Goal: Task Accomplishment & Management: Manage account settings

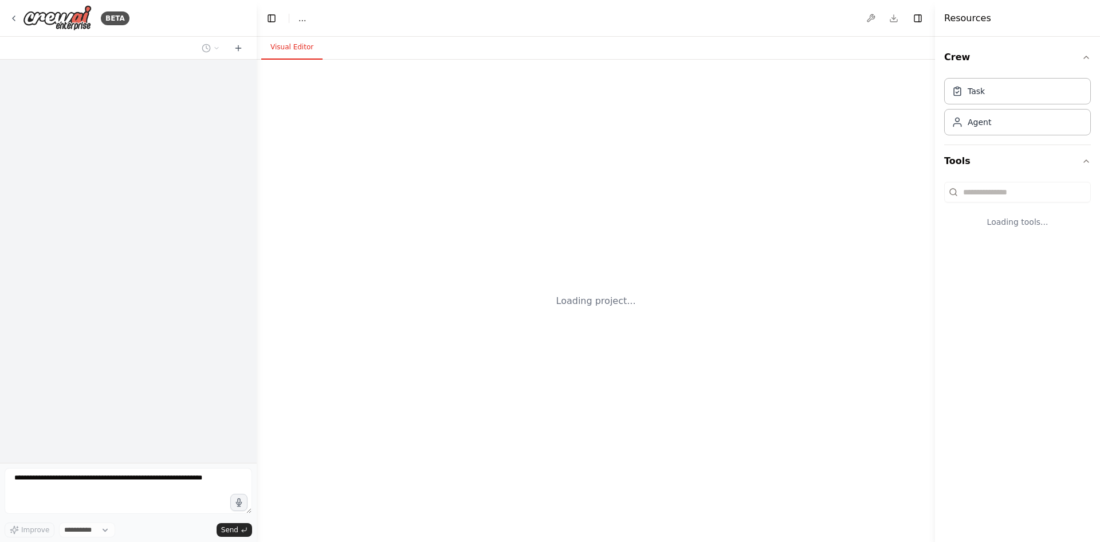
select select "****"
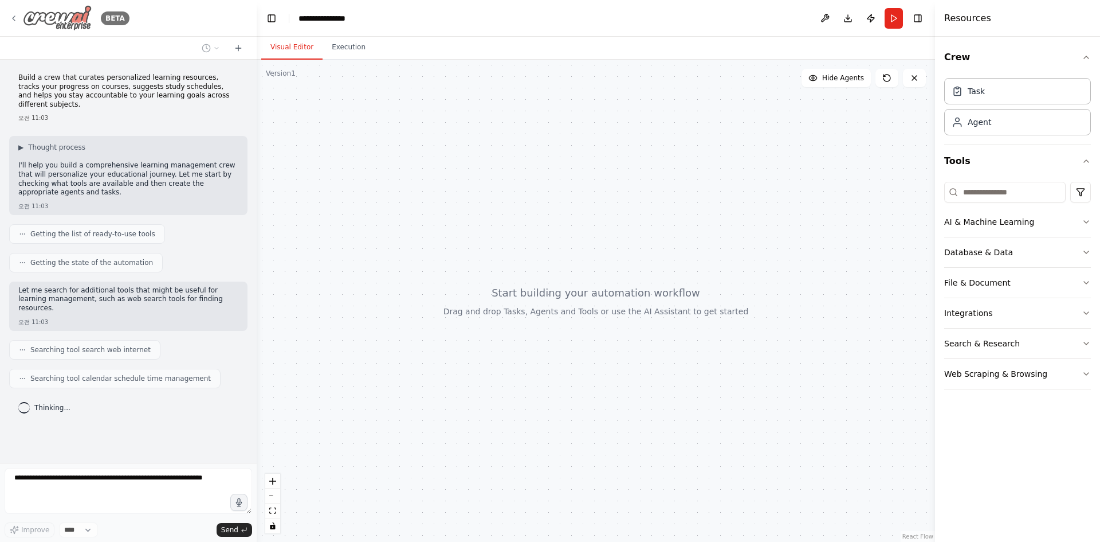
click at [13, 17] on icon at bounding box center [13, 18] width 9 height 9
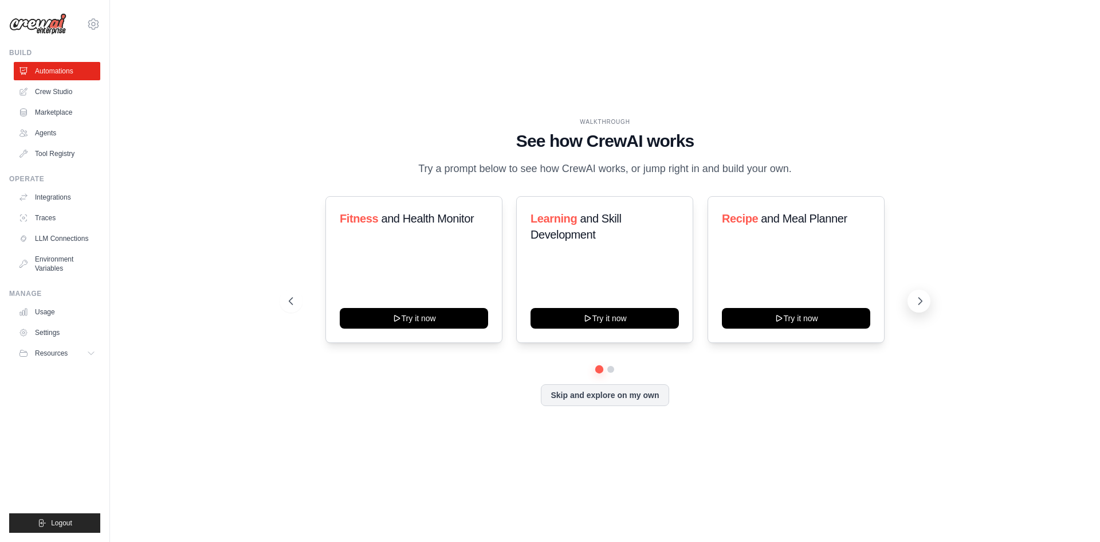
click at [923, 297] on icon at bounding box center [920, 300] width 3 height 7
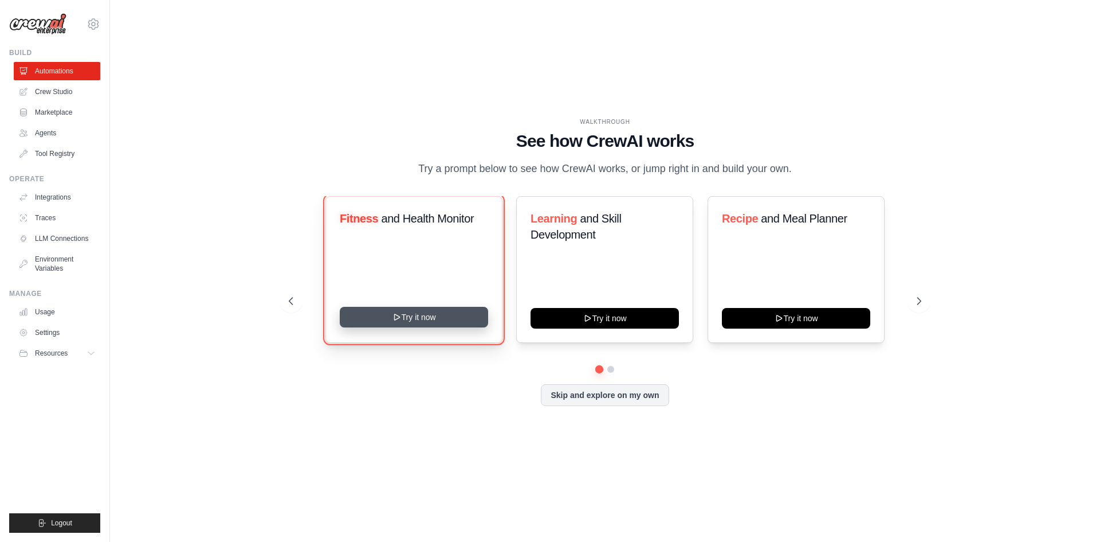
click at [393, 312] on icon at bounding box center [397, 316] width 9 height 9
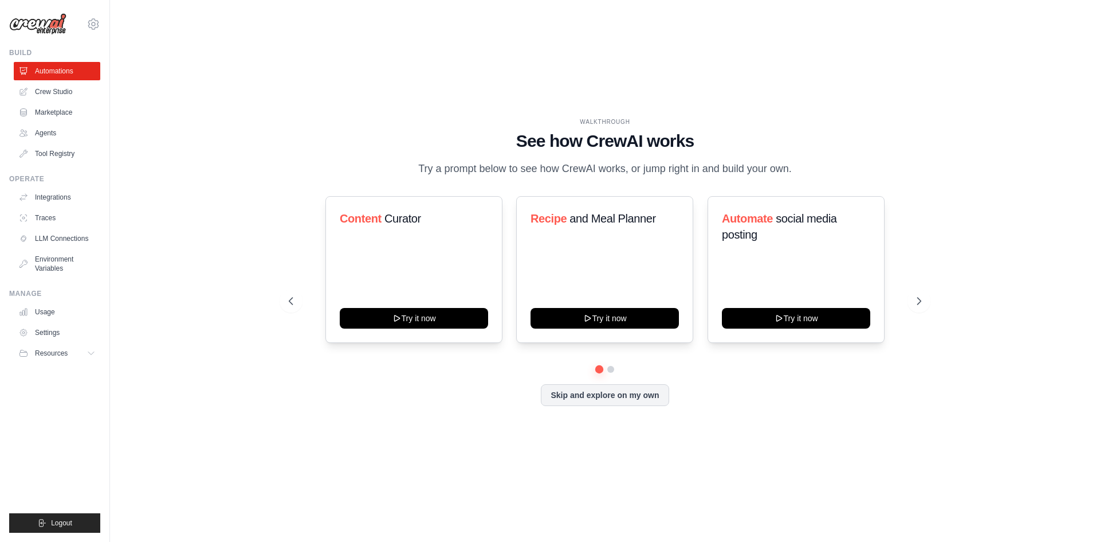
click at [265, 308] on div "WALKTHROUGH See how [PERSON_NAME] works Try a prompt below to see how [PERSON_N…" at bounding box center [605, 270] width 954 height 519
click at [287, 307] on icon at bounding box center [289, 300] width 11 height 11
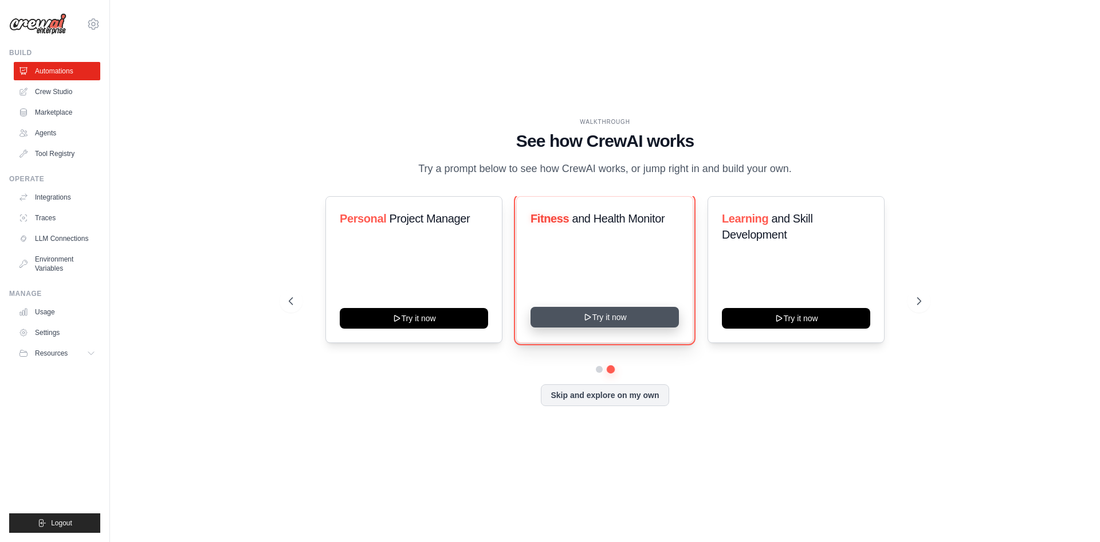
click at [617, 323] on button "Try it now" at bounding box center [605, 317] width 148 height 21
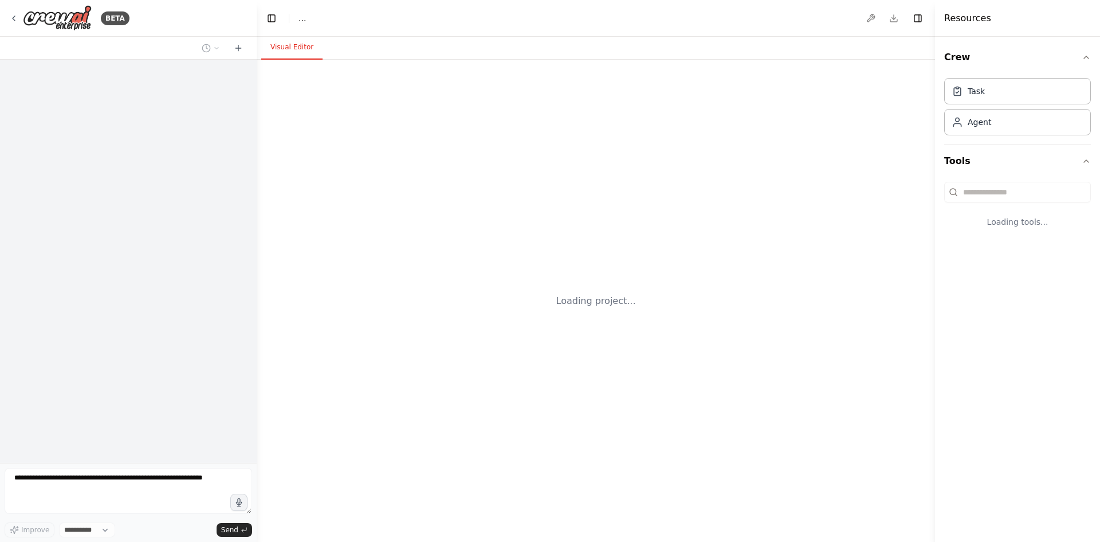
select select "****"
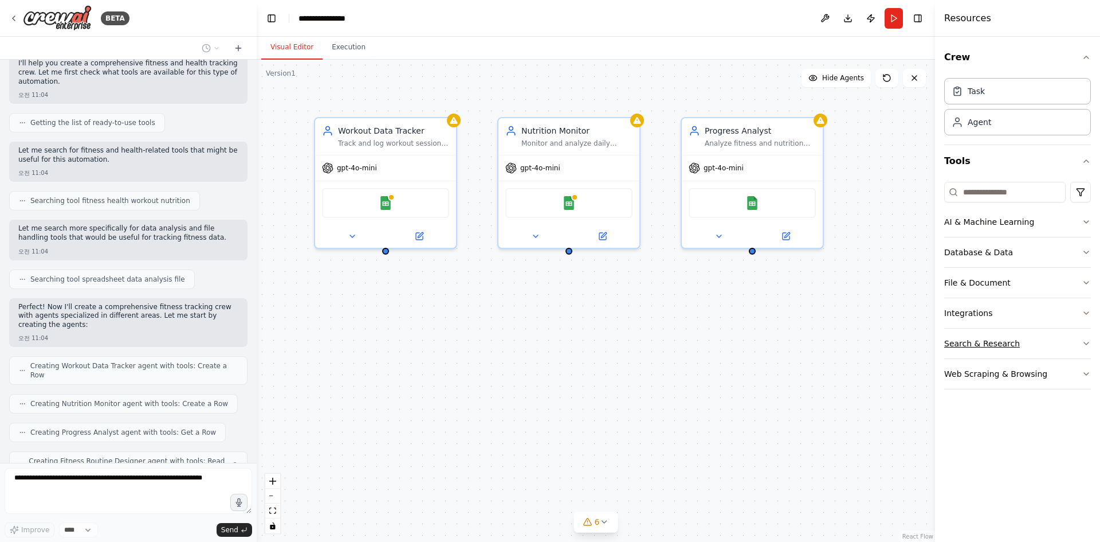
scroll to position [140, 0]
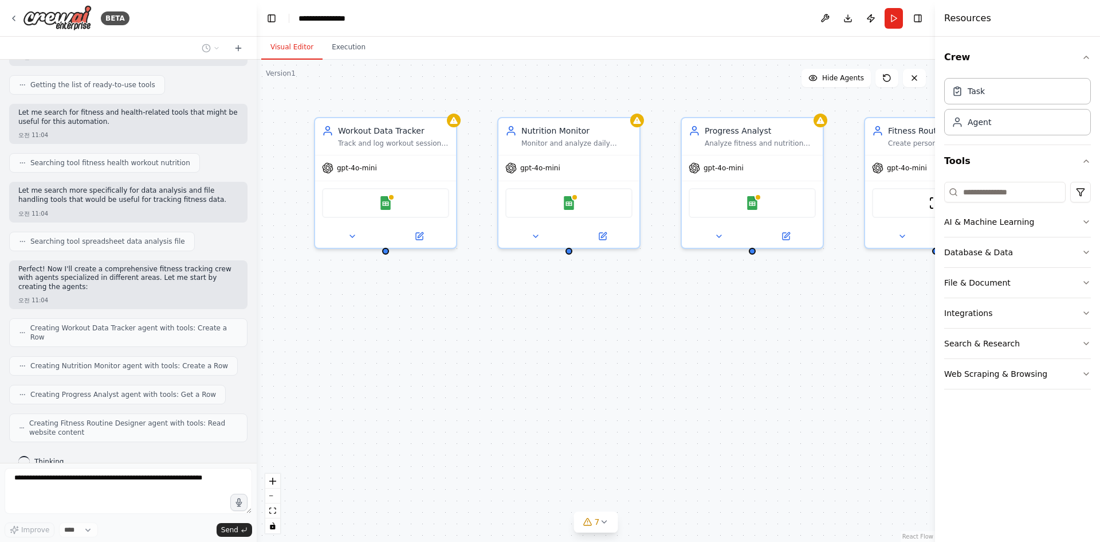
click at [528, 386] on div "Workout Data Tracker Track and log workout sessions including exercises, sets, …" at bounding box center [596, 301] width 678 height 482
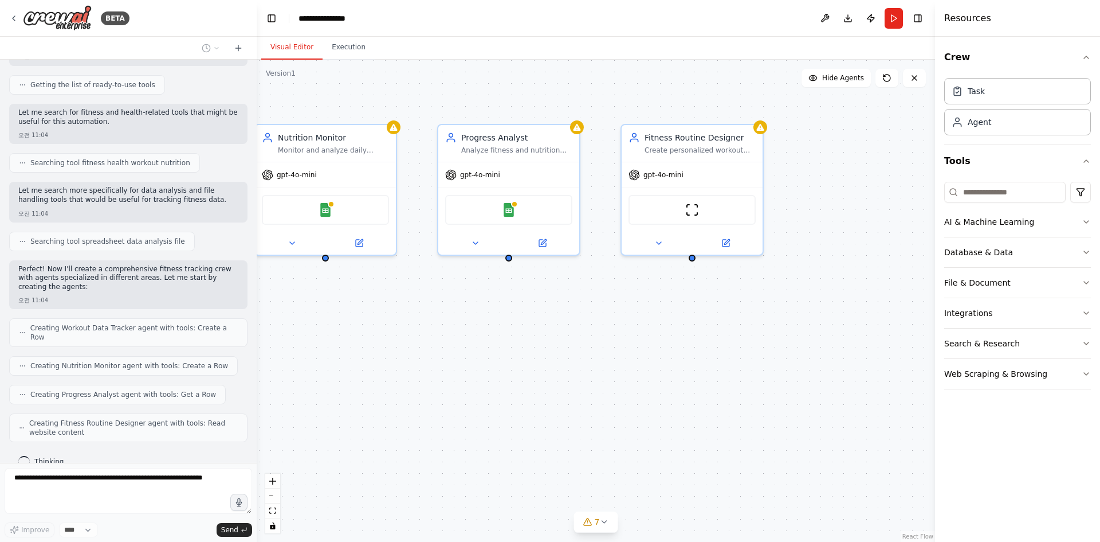
drag, startPoint x: 754, startPoint y: 346, endPoint x: 508, endPoint y: 352, distance: 245.9
click at [509, 352] on div "Workout Data Tracker Track and log workout sessions including exercises, sets, …" at bounding box center [596, 301] width 678 height 482
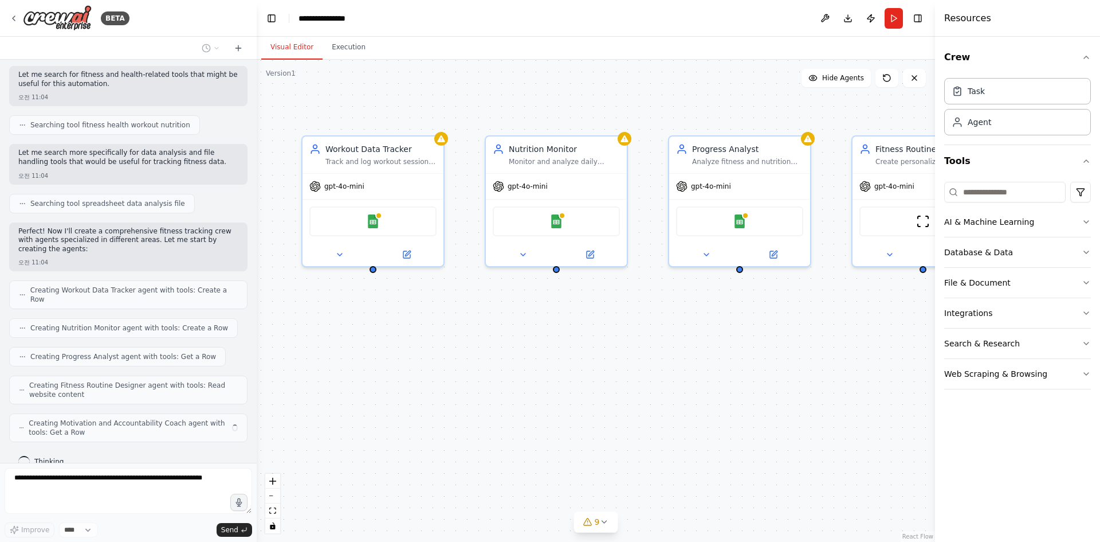
drag, startPoint x: 497, startPoint y: 347, endPoint x: 792, endPoint y: 363, distance: 295.5
click at [792, 363] on div "Workout Data Tracker Track and log workout sessions including exercises, sets, …" at bounding box center [596, 301] width 678 height 482
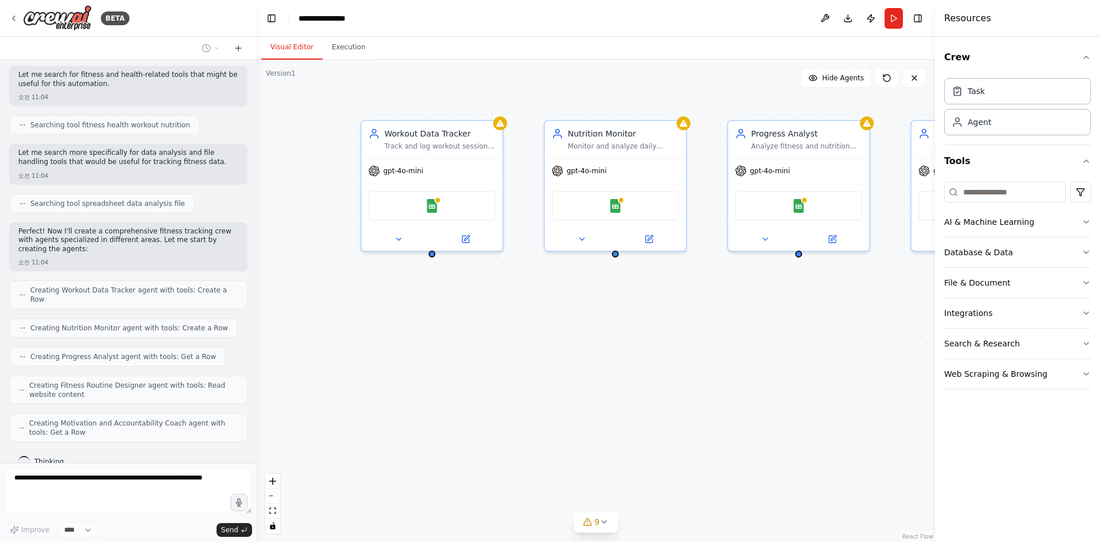
drag, startPoint x: 488, startPoint y: 366, endPoint x: 484, endPoint y: 346, distance: 20.5
click at [484, 346] on div "Workout Data Tracker Track and log workout sessions including exercises, sets, …" at bounding box center [596, 301] width 678 height 482
click at [443, 209] on div "Google Sheets" at bounding box center [431, 204] width 127 height 30
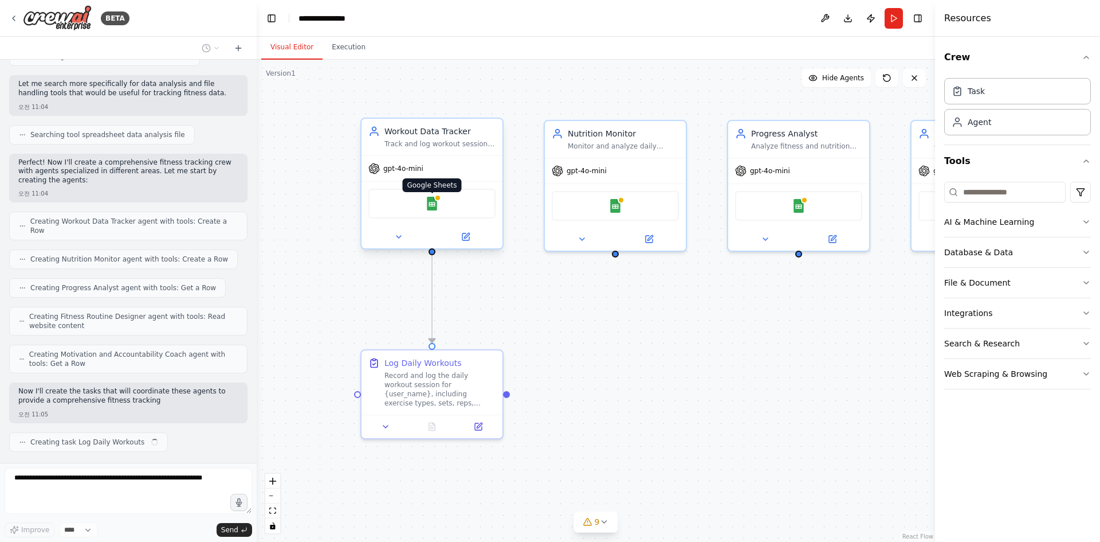
scroll to position [256, 0]
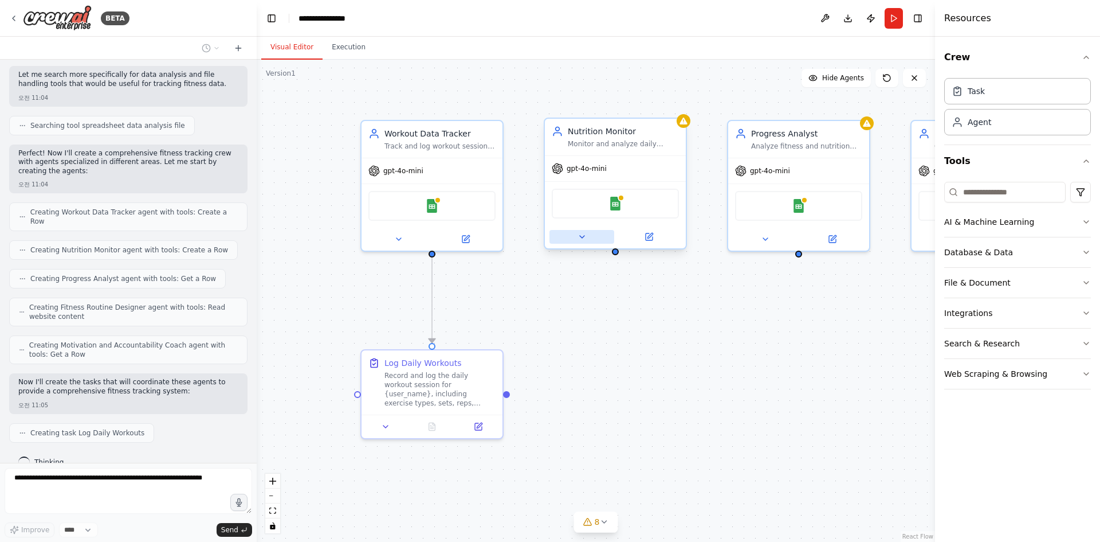
click at [588, 243] on button at bounding box center [582, 237] width 65 height 14
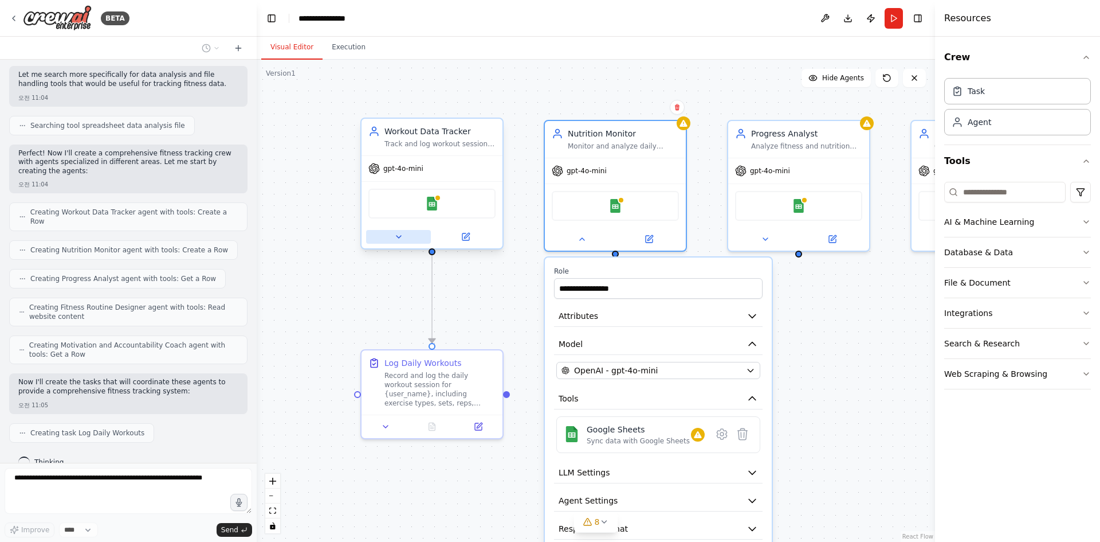
click at [396, 241] on icon at bounding box center [398, 236] width 9 height 9
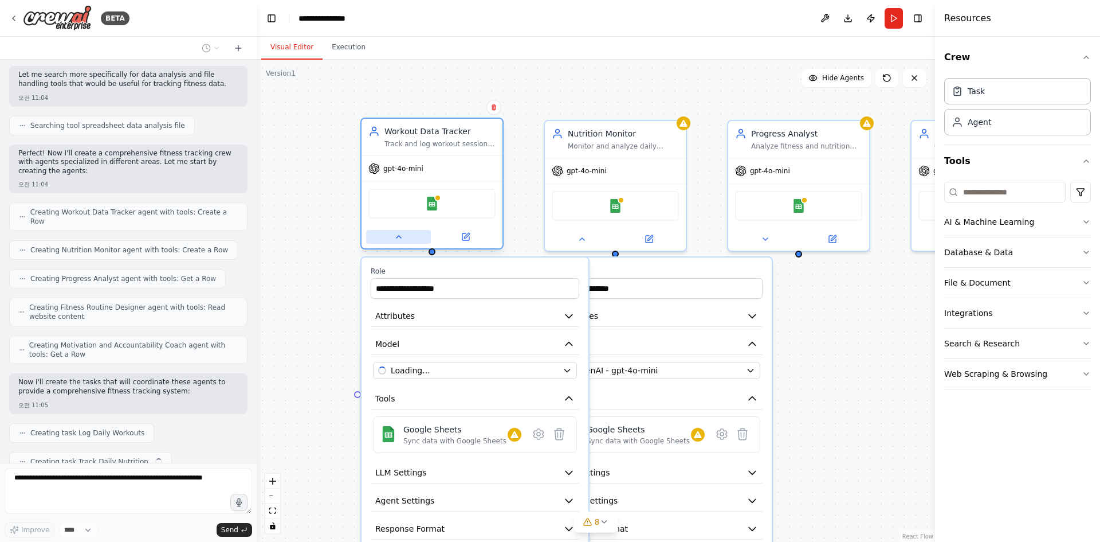
scroll to position [284, 0]
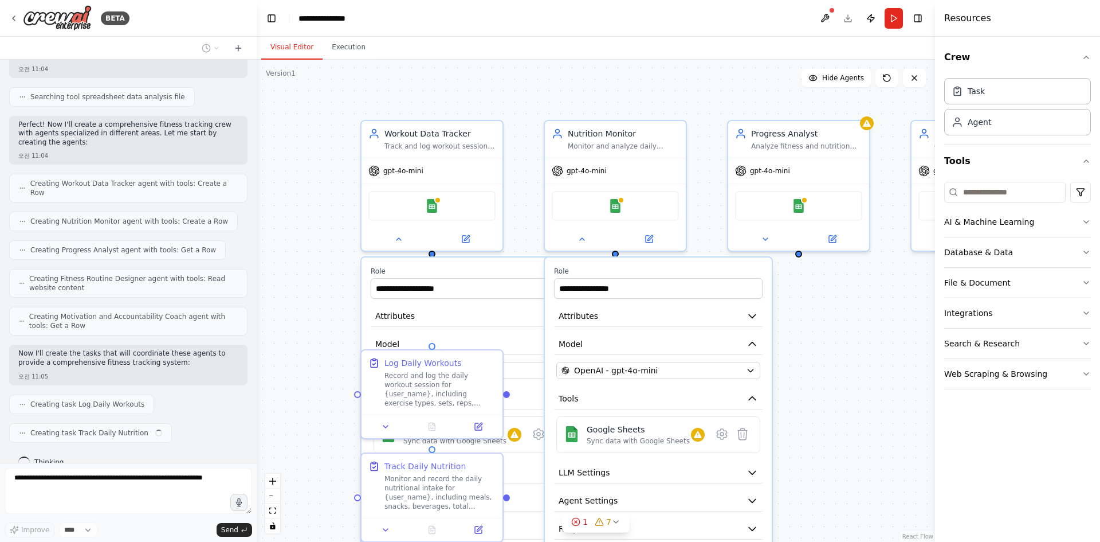
click at [315, 269] on div ".deletable-edge-delete-btn { width: 20px; height: 20px; border: 0px solid #ffff…" at bounding box center [596, 301] width 678 height 482
click at [313, 305] on div ".deletable-edge-delete-btn { width: 20px; height: 20px; border: 0px solid #ffff…" at bounding box center [596, 301] width 678 height 482
click at [405, 243] on button at bounding box center [398, 237] width 65 height 14
click at [576, 240] on button at bounding box center [582, 237] width 65 height 14
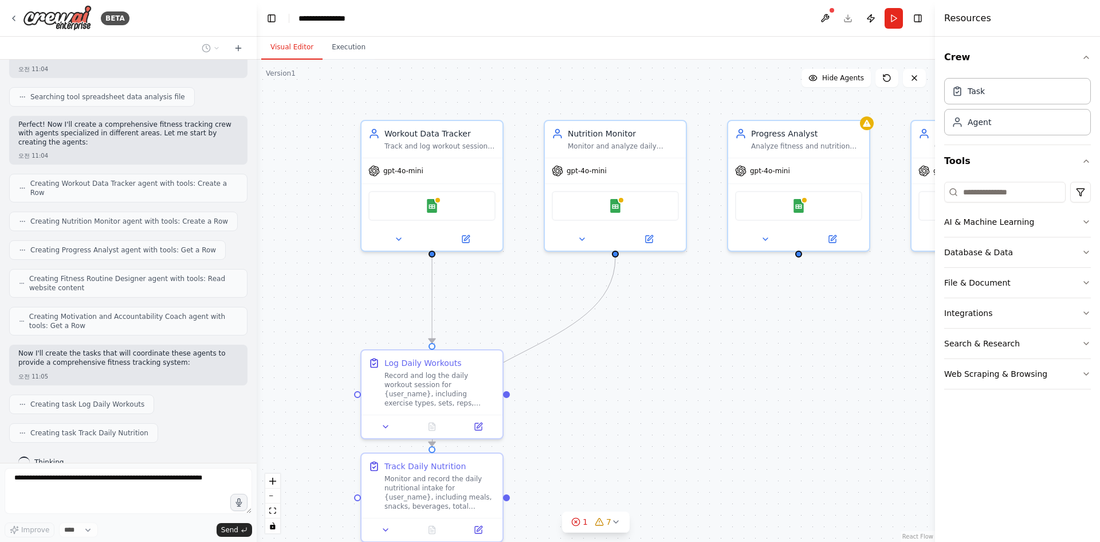
click at [650, 370] on div ".deletable-edge-delete-btn { width: 20px; height: 20px; border: 0px solid #ffff…" at bounding box center [596, 301] width 678 height 482
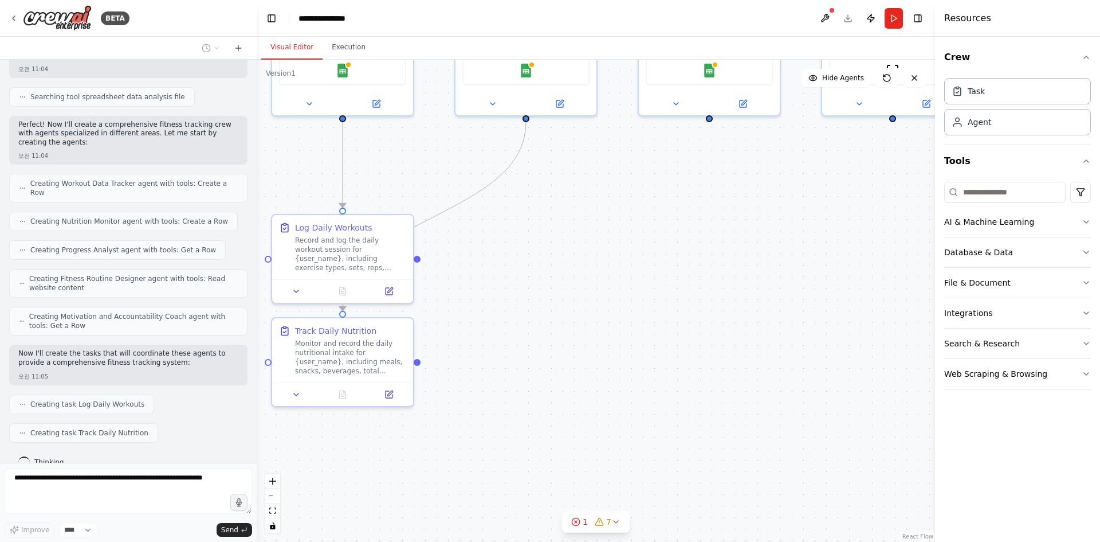
drag, startPoint x: 641, startPoint y: 435, endPoint x: 552, endPoint y: 297, distance: 163.9
click at [552, 298] on div ".deletable-edge-delete-btn { width: 20px; height: 20px; border: 0px solid #ffff…" at bounding box center [596, 301] width 678 height 482
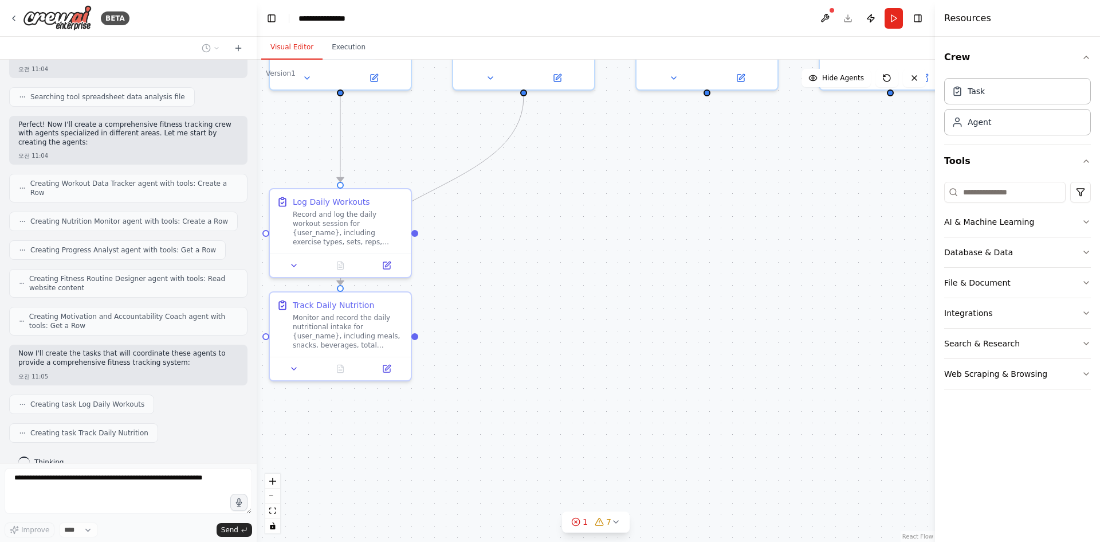
drag, startPoint x: 516, startPoint y: 386, endPoint x: 527, endPoint y: 315, distance: 71.3
click at [527, 315] on div ".deletable-edge-delete-btn { width: 20px; height: 20px; border: 0px solid #ffff…" at bounding box center [596, 301] width 678 height 482
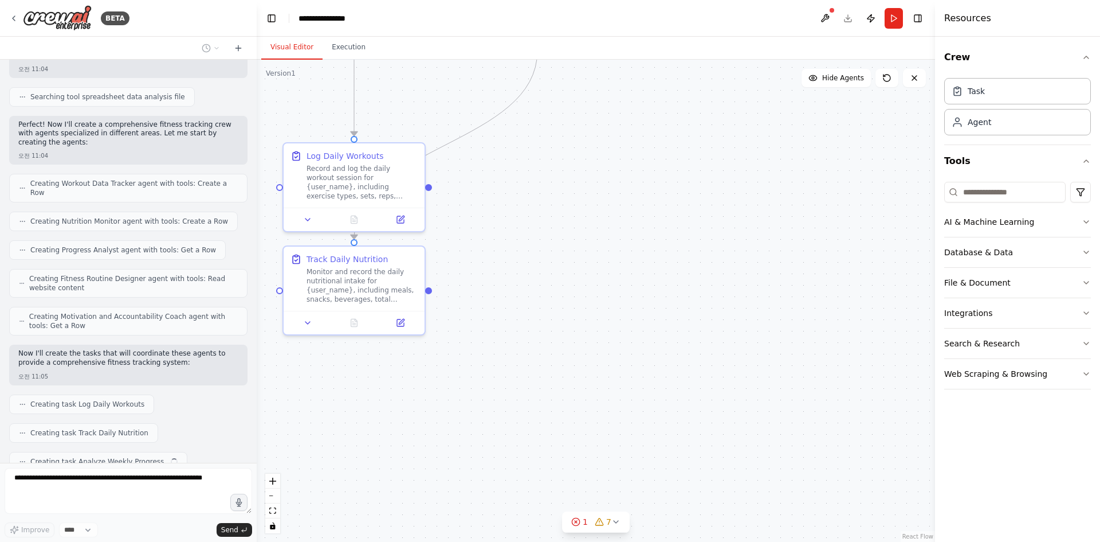
scroll to position [313, 0]
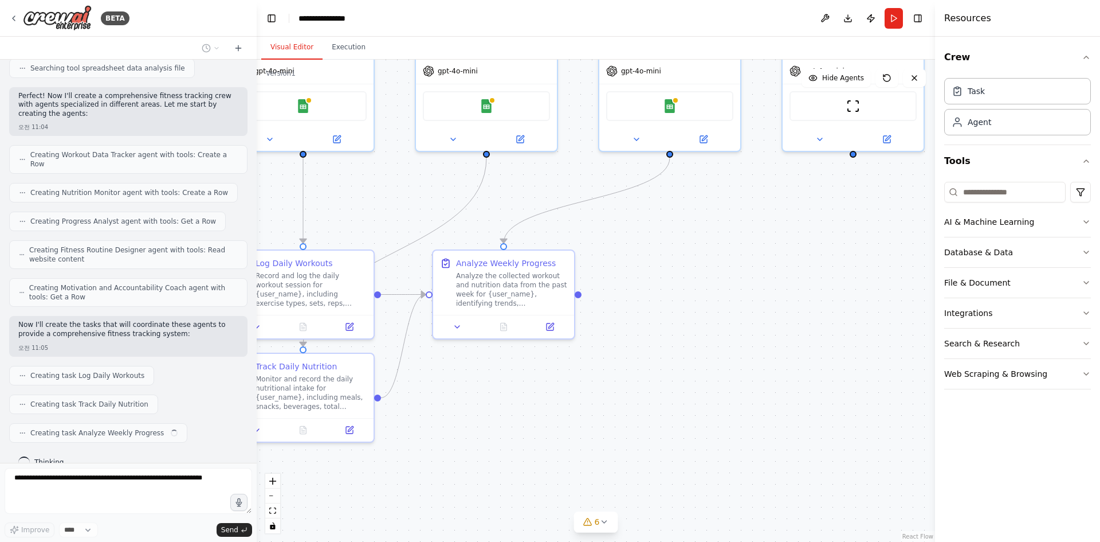
drag, startPoint x: 633, startPoint y: 243, endPoint x: 567, endPoint y: 369, distance: 142.2
click at [568, 368] on div ".deletable-edge-delete-btn { width: 20px; height: 20px; border: 0px solid #ffff…" at bounding box center [596, 301] width 678 height 482
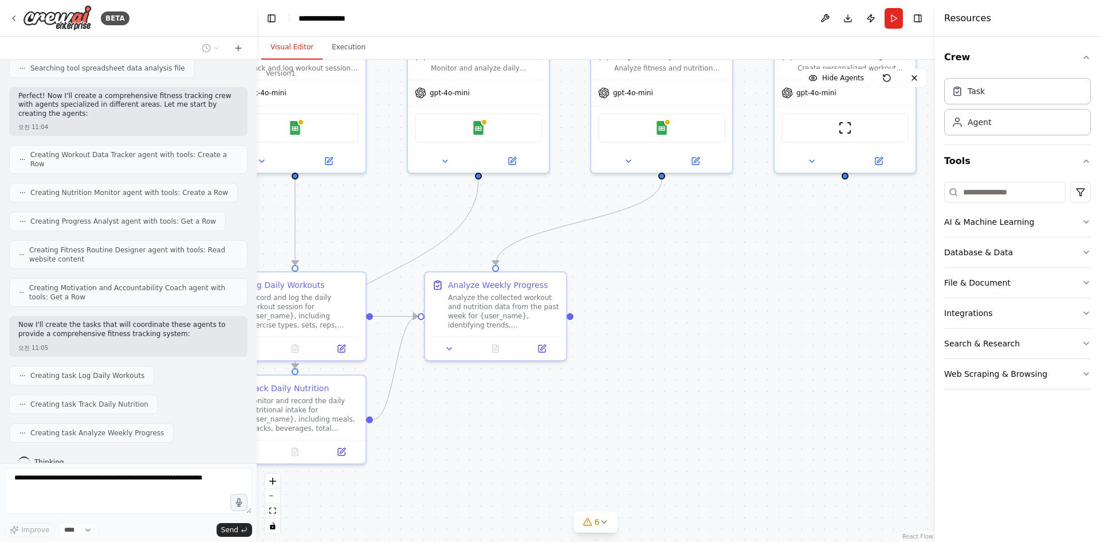
drag, startPoint x: 673, startPoint y: 339, endPoint x: 681, endPoint y: 342, distance: 7.8
click at [681, 342] on div ".deletable-edge-delete-btn { width: 20px; height: 20px; border: 0px solid #ffff…" at bounding box center [596, 301] width 678 height 482
click at [475, 300] on div "Analyze the collected workout and nutrition data from the past week for {user_n…" at bounding box center [505, 307] width 111 height 37
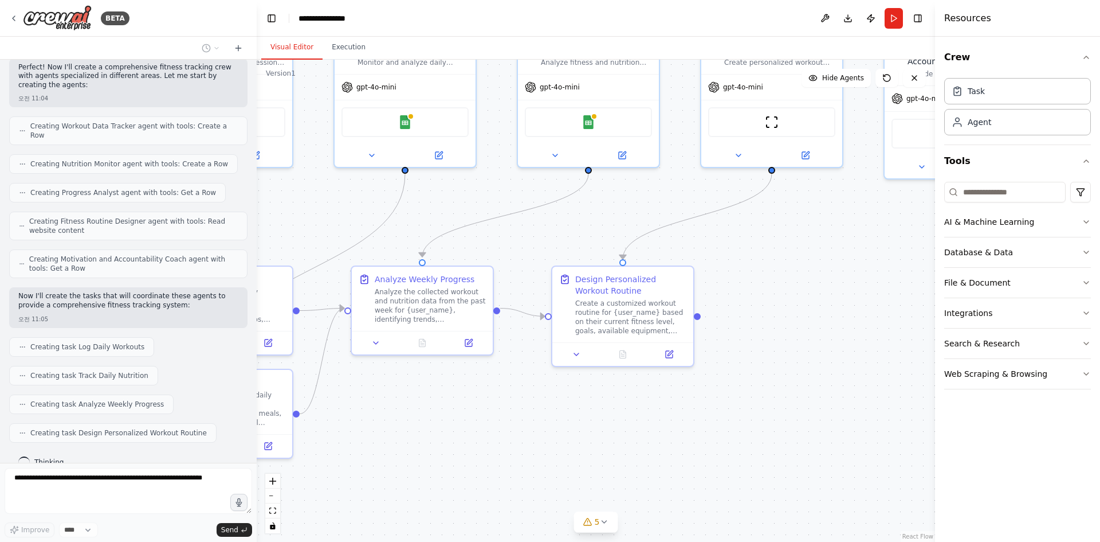
drag, startPoint x: 652, startPoint y: 254, endPoint x: 546, endPoint y: 250, distance: 105.5
click at [549, 248] on div ".deletable-edge-delete-btn { width: 20px; height: 20px; border: 0px solid #ffff…" at bounding box center [596, 301] width 678 height 482
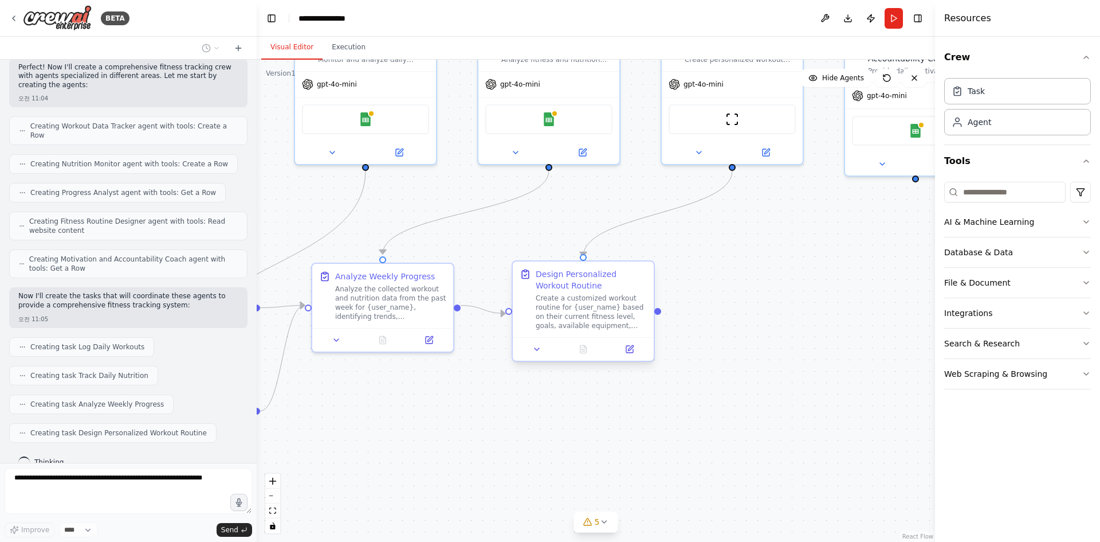
click at [576, 318] on div "Create a customized workout routine for {user_name} based on their current fitn…" at bounding box center [591, 311] width 111 height 37
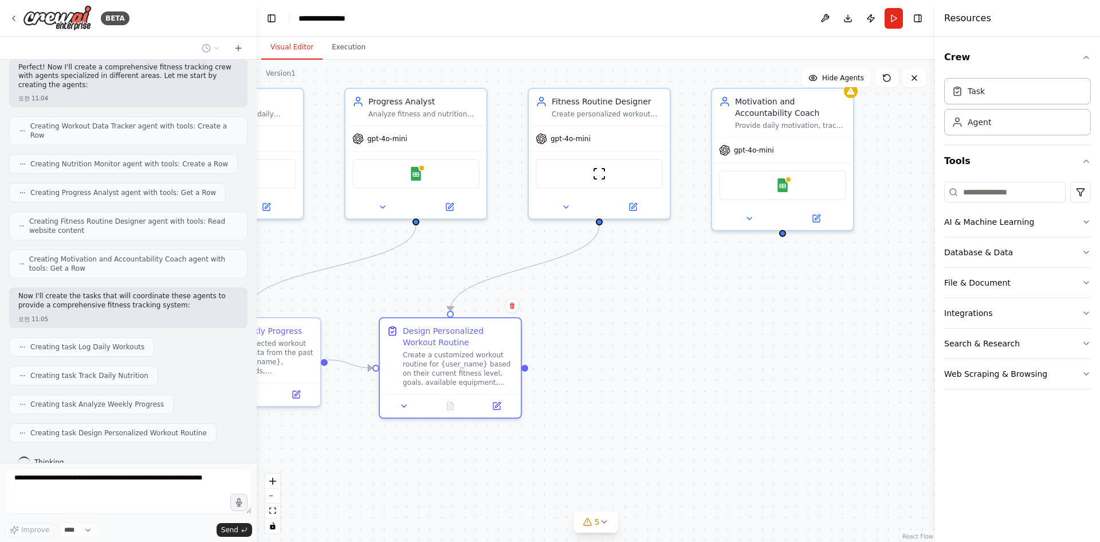
drag, startPoint x: 747, startPoint y: 293, endPoint x: 580, endPoint y: 380, distance: 187.9
click at [580, 380] on div ".deletable-edge-delete-btn { width: 20px; height: 20px; border: 0px solid #ffff…" at bounding box center [596, 301] width 678 height 482
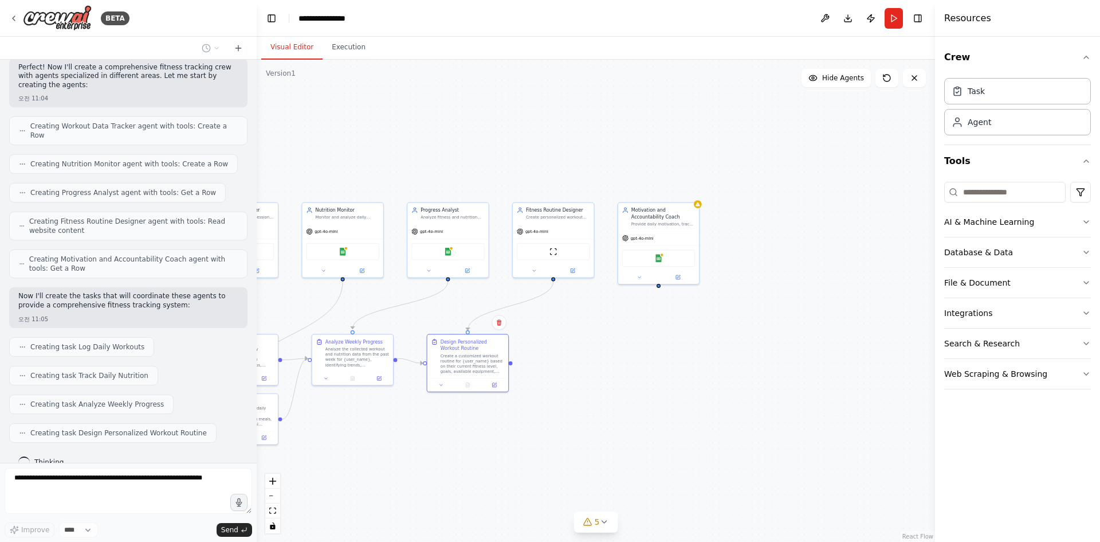
scroll to position [370, 0]
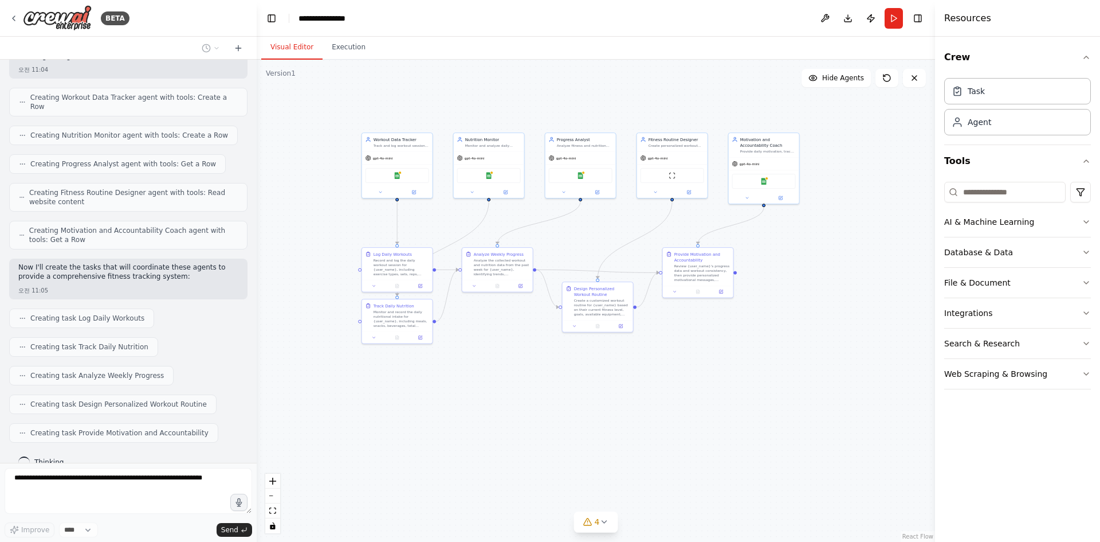
drag, startPoint x: 582, startPoint y: 451, endPoint x: 641, endPoint y: 358, distance: 110.5
click at [641, 367] on div ".deletable-edge-delete-btn { width: 20px; height: 20px; border: 0px solid #ffff…" at bounding box center [596, 301] width 678 height 482
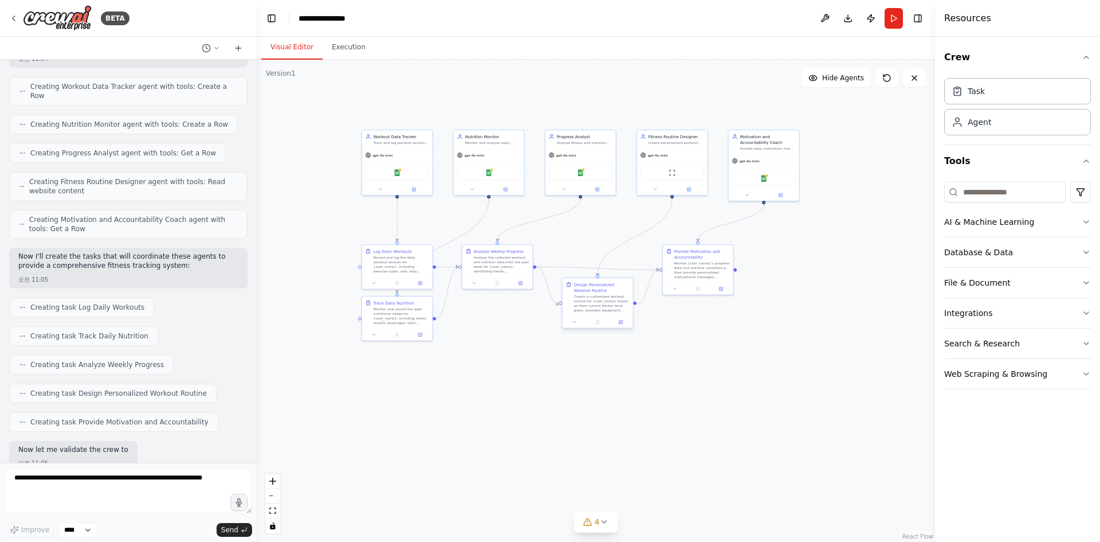
scroll to position [448, 0]
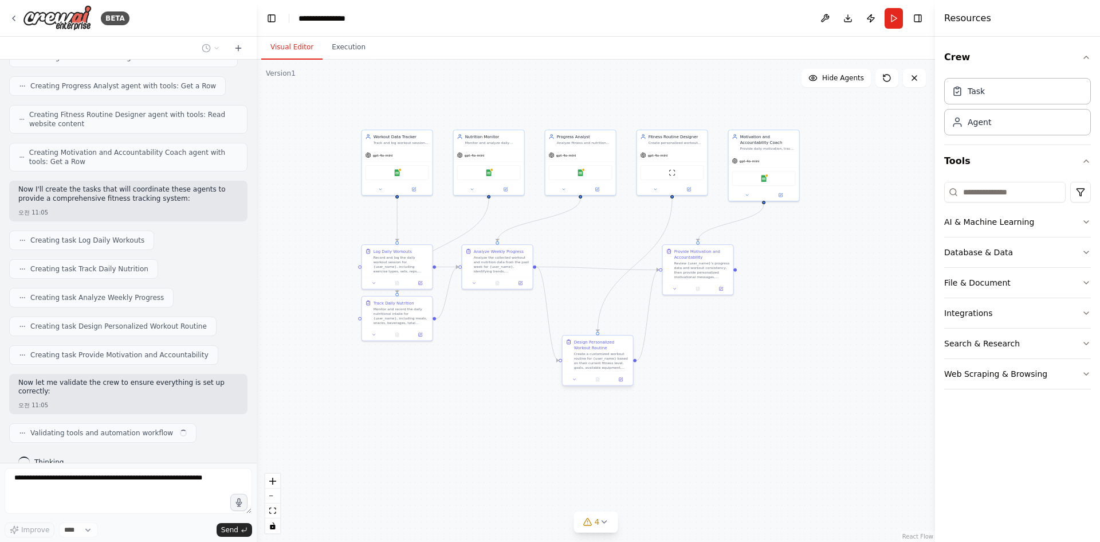
drag, startPoint x: 599, startPoint y: 295, endPoint x: 599, endPoint y: 356, distance: 61.3
click at [599, 356] on div "Create a customized workout routine for {user_name} based on their current fitn…" at bounding box center [602, 360] width 56 height 18
click at [741, 395] on div ".deletable-edge-delete-btn { width: 20px; height: 20px; border: 0px solid #ffff…" at bounding box center [596, 301] width 678 height 482
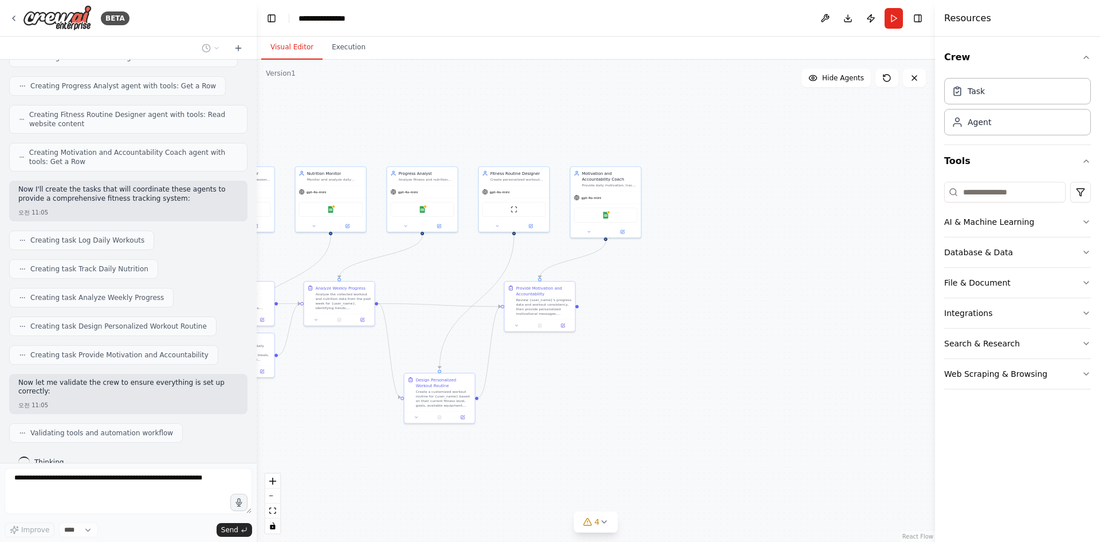
drag, startPoint x: 767, startPoint y: 353, endPoint x: 601, endPoint y: 390, distance: 170.9
click at [606, 390] on div ".deletable-edge-delete-btn { width: 20px; height: 20px; border: 0px solid #ffff…" at bounding box center [596, 301] width 678 height 482
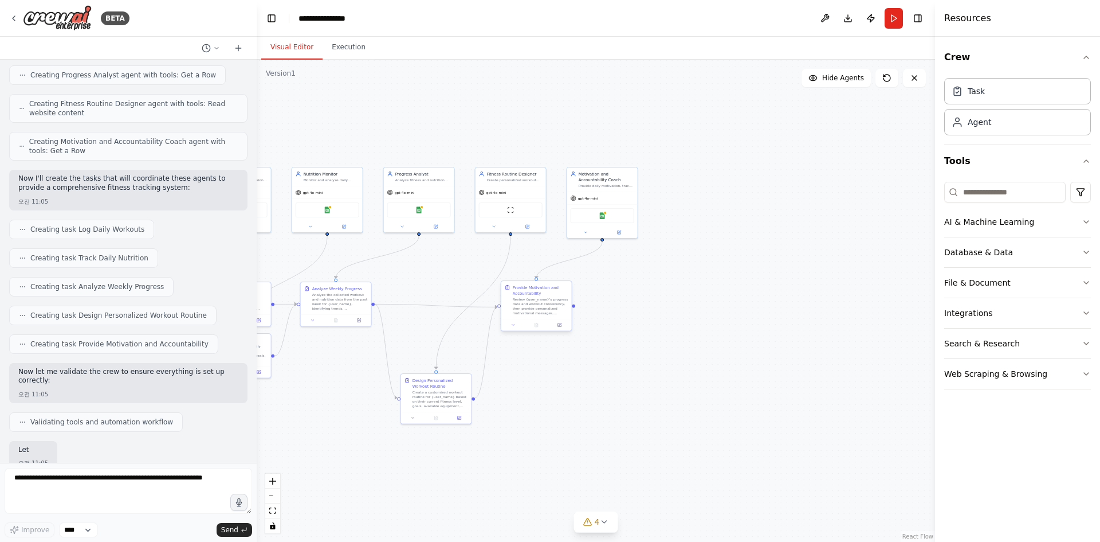
scroll to position [517, 0]
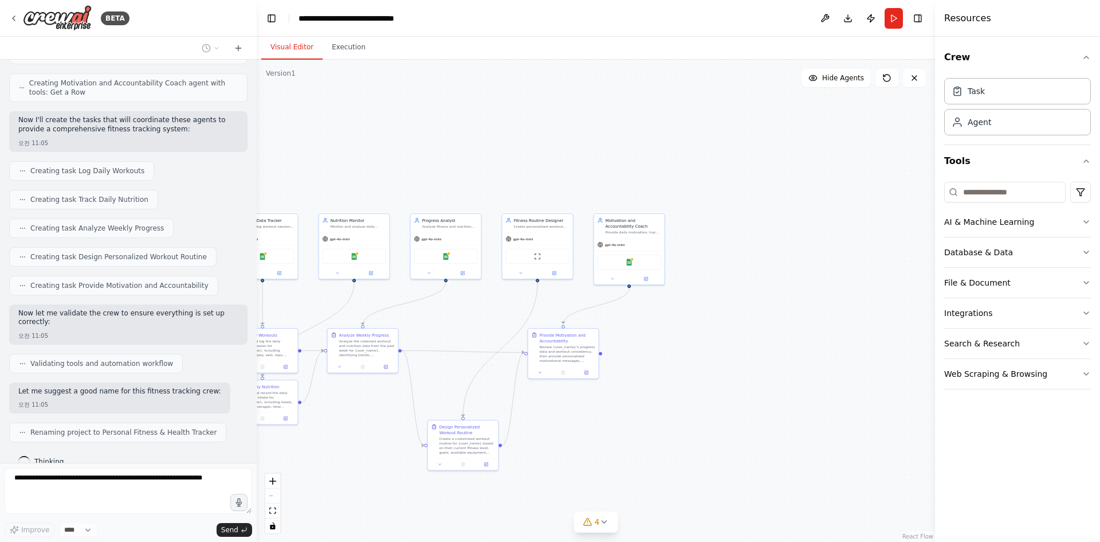
drag, startPoint x: 655, startPoint y: 286, endPoint x: 685, endPoint y: 347, distance: 68.2
click at [685, 347] on div ".deletable-edge-delete-btn { width: 20px; height: 20px; border: 0px solid #ffff…" at bounding box center [596, 301] width 678 height 482
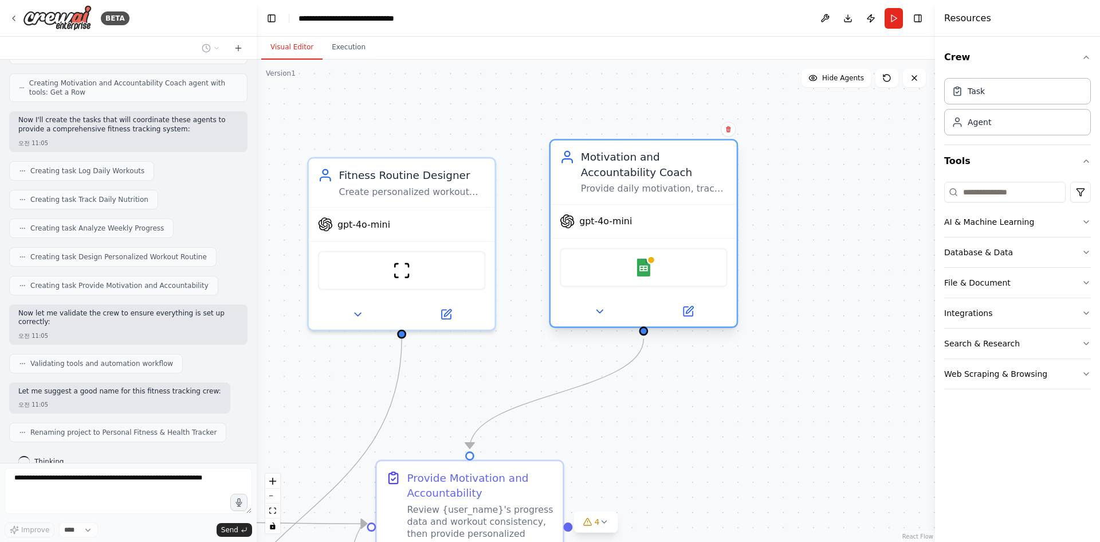
drag, startPoint x: 641, startPoint y: 198, endPoint x: 639, endPoint y: 187, distance: 11.6
click at [639, 187] on div "Provide daily motivation, track adherence to fitness and nutrition goals, celeb…" at bounding box center [654, 189] width 147 height 12
click at [645, 269] on img at bounding box center [644, 267] width 18 height 18
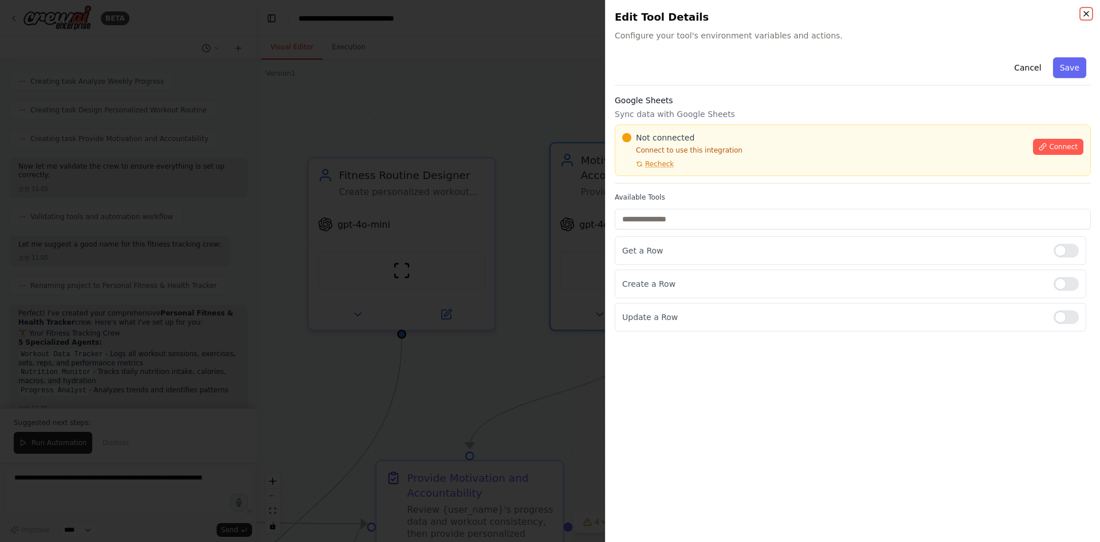
click at [1086, 13] on icon "button" at bounding box center [1086, 13] width 9 height 9
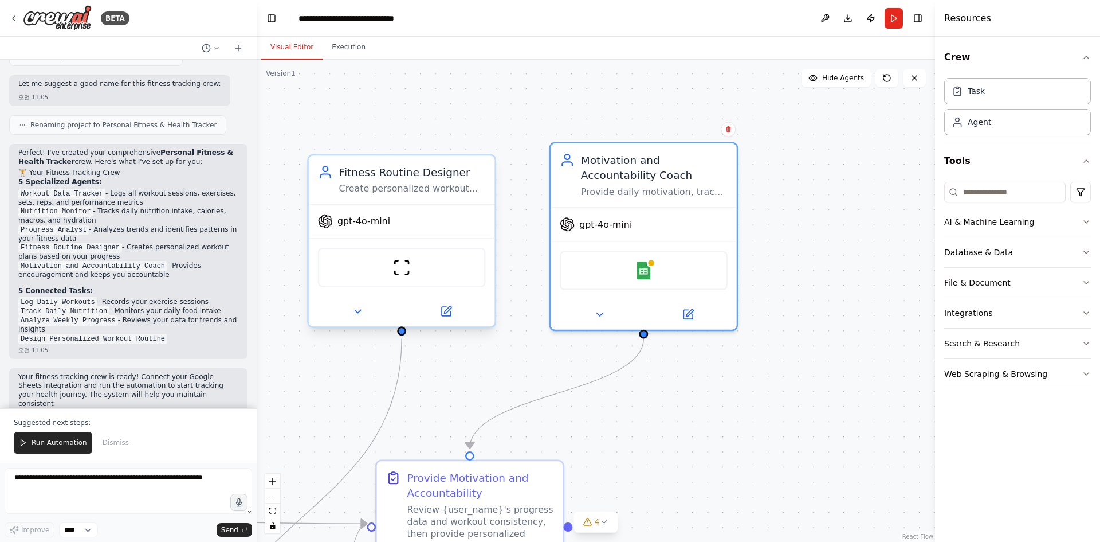
click at [362, 273] on div "ScrapeWebsiteTool" at bounding box center [402, 268] width 168 height 40
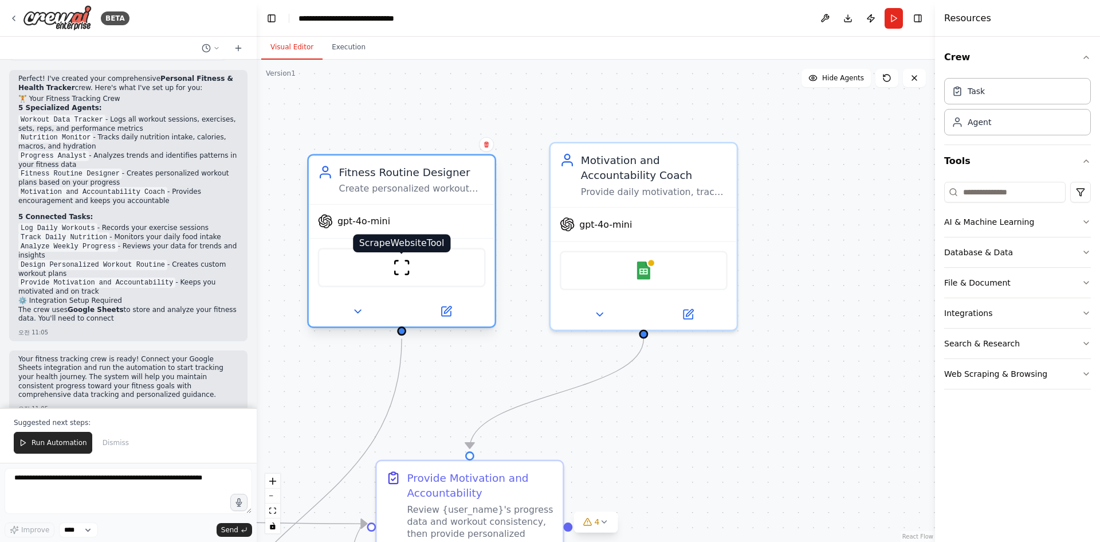
click at [401, 270] on img at bounding box center [402, 267] width 18 height 18
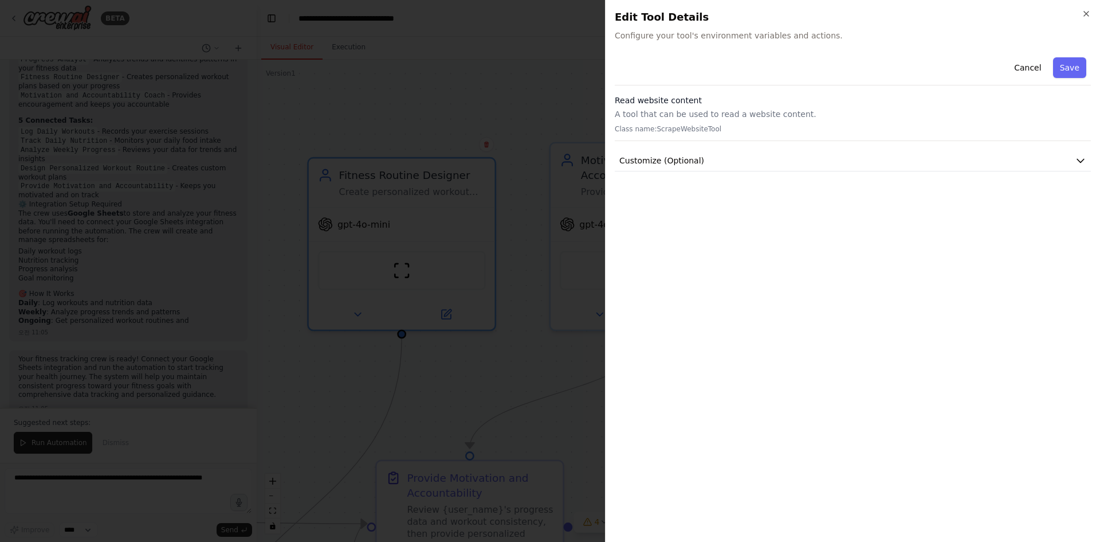
scroll to position [1013, 0]
click at [1086, 13] on icon "button" at bounding box center [1086, 13] width 9 height 9
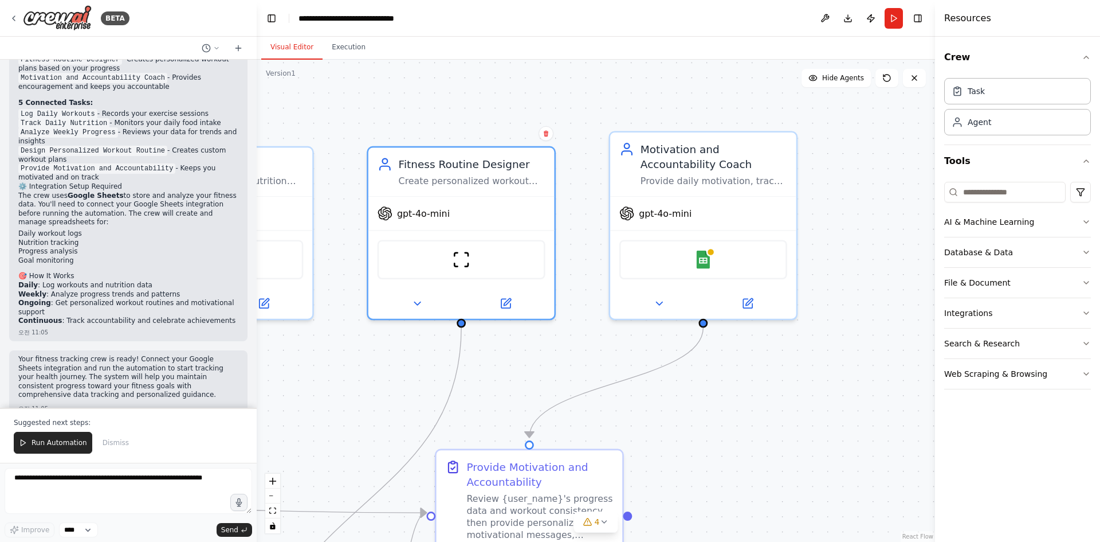
drag, startPoint x: 519, startPoint y: 380, endPoint x: 806, endPoint y: 335, distance: 290.6
click at [806, 335] on div ".deletable-edge-delete-btn { width: 20px; height: 20px; border: 0px solid #ffff…" at bounding box center [596, 301] width 678 height 482
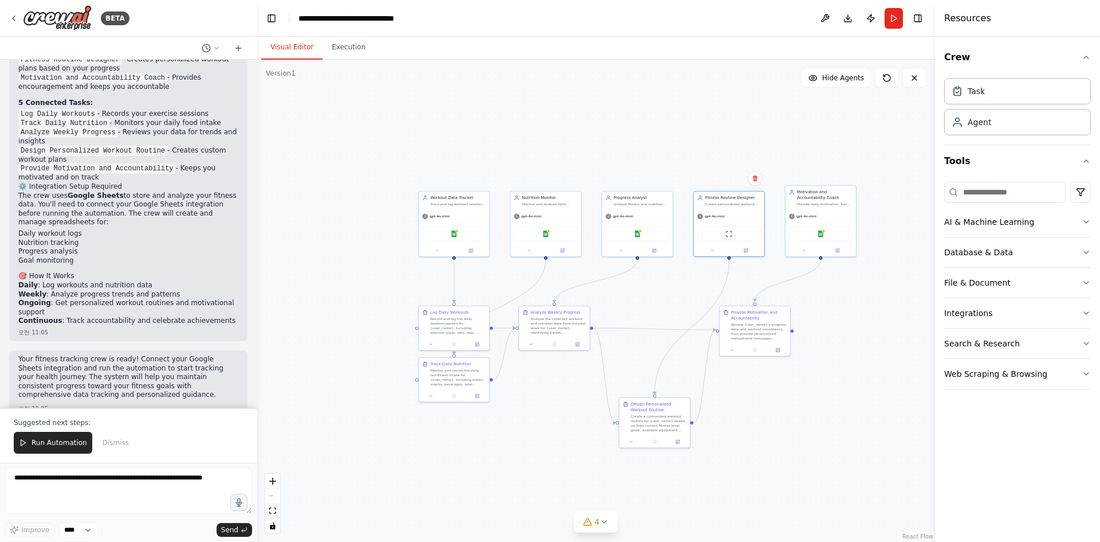
drag, startPoint x: 582, startPoint y: 362, endPoint x: 644, endPoint y: 299, distance: 88.3
click at [646, 300] on div ".deletable-edge-delete-btn { width: 20px; height: 20px; border: 0px solid #ffff…" at bounding box center [596, 301] width 678 height 482
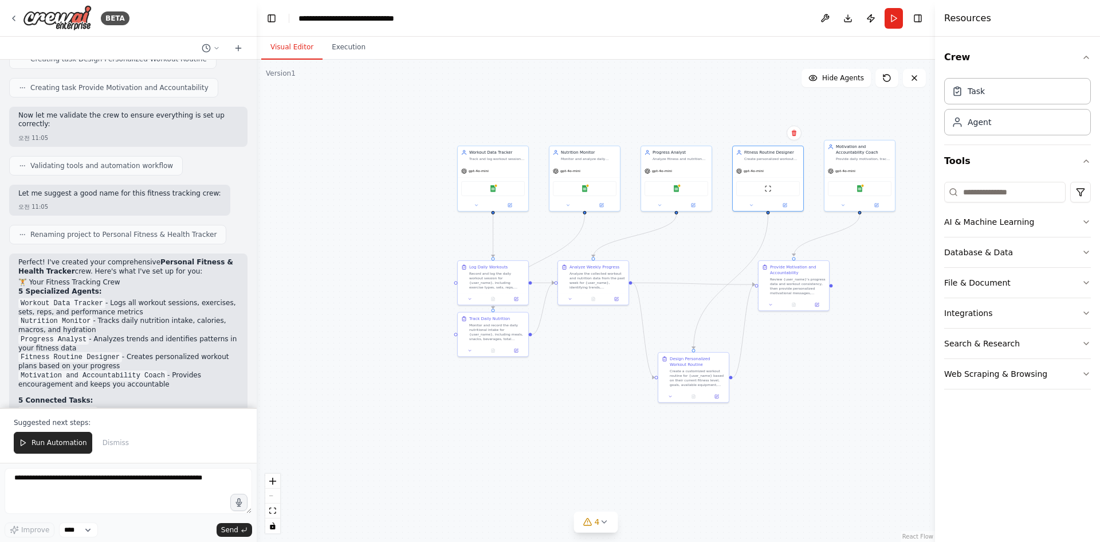
scroll to position [726, 0]
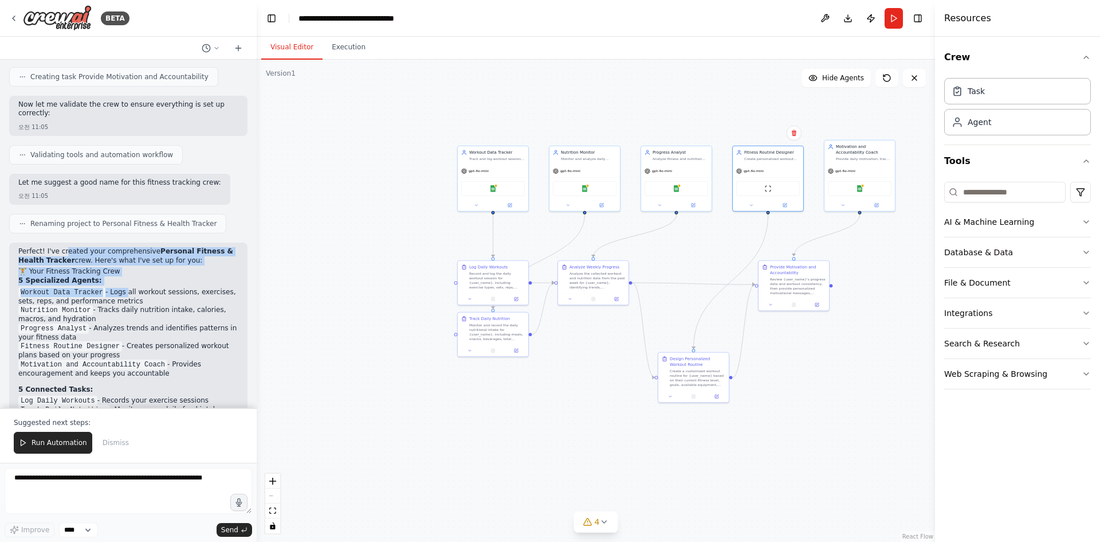
drag, startPoint x: 62, startPoint y: 234, endPoint x: 120, endPoint y: 274, distance: 70.3
click at [120, 273] on div "Perfect! I've created your comprehensive Personal Fitness & Health Tracker crew…" at bounding box center [128, 429] width 220 height 365
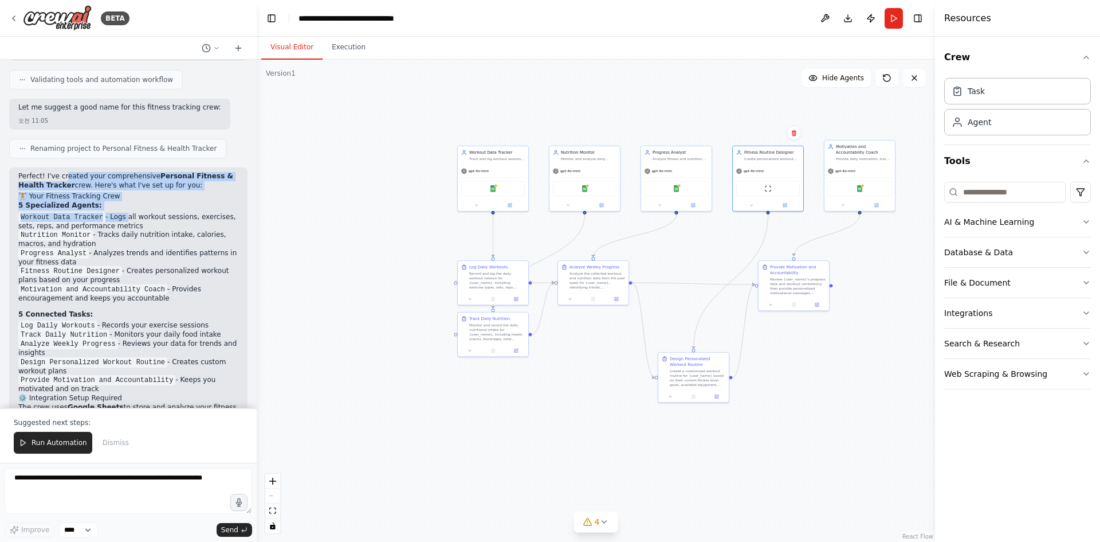
scroll to position [1013, 0]
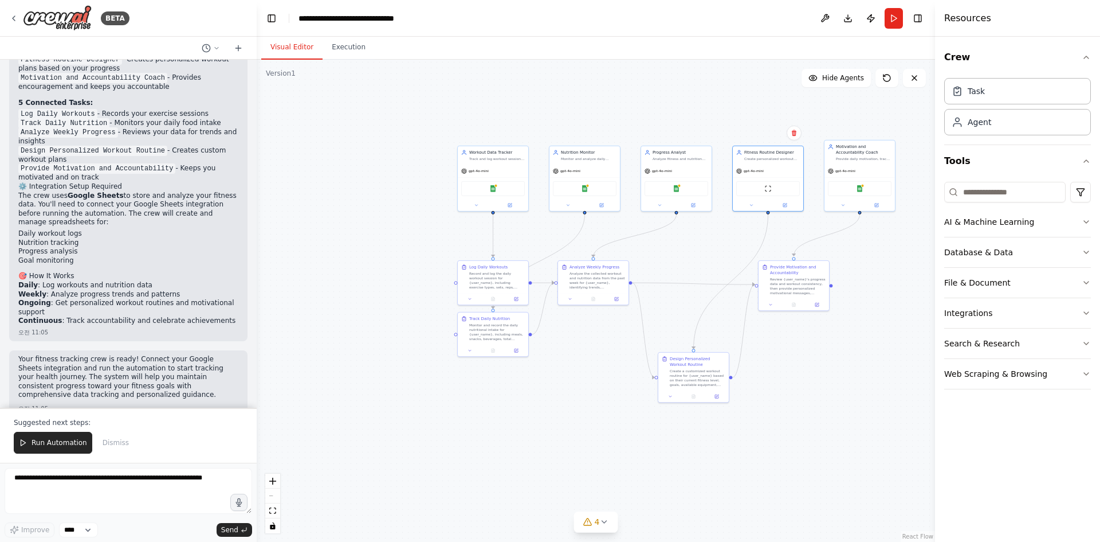
click at [148, 355] on p "Your fitness tracking crew is ready! Connect your Google Sheets integration and…" at bounding box center [128, 377] width 220 height 45
click at [56, 442] on span "Run Automation" at bounding box center [60, 442] width 56 height 9
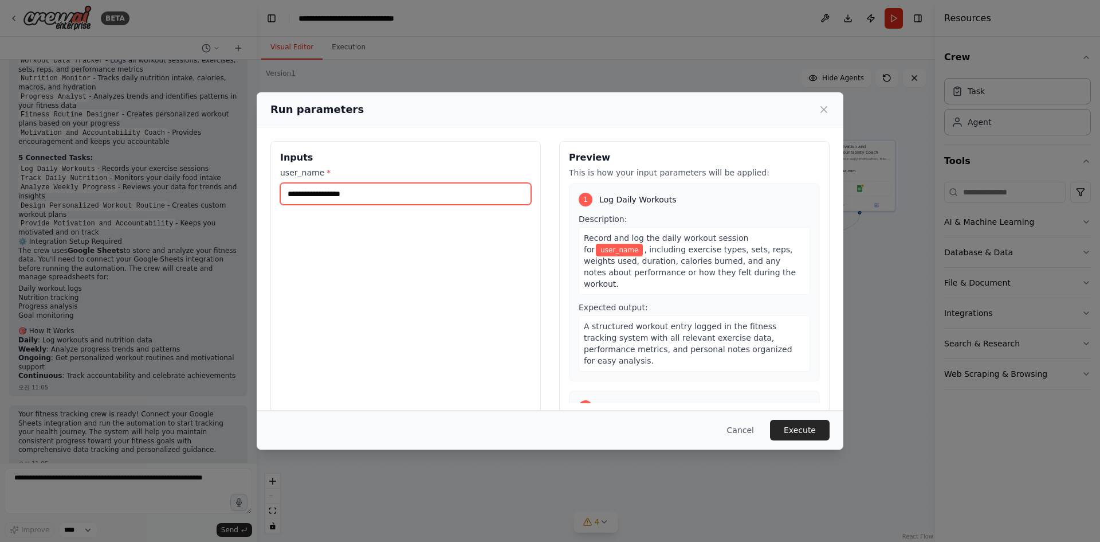
click at [399, 191] on input "user_name *" at bounding box center [405, 194] width 251 height 22
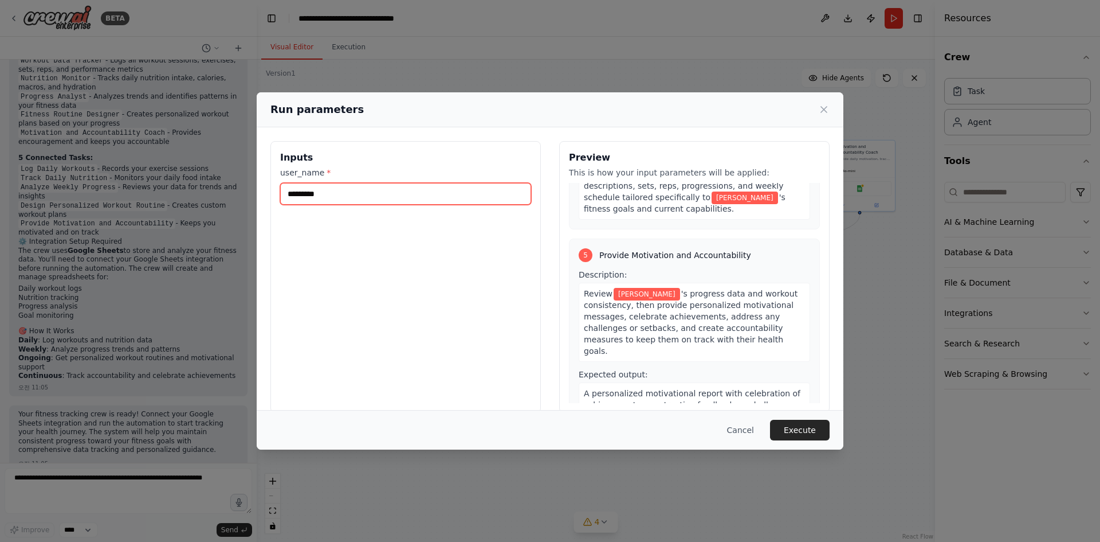
scroll to position [796, 0]
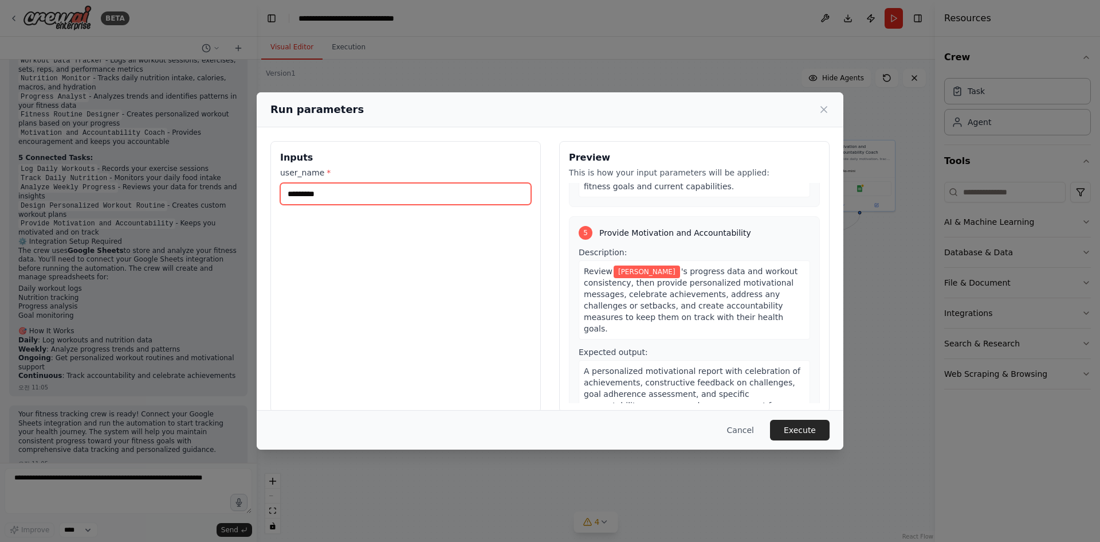
type input "*********"
click at [712, 366] on span "A personalized motivational report with celebration of achievements, constructi…" at bounding box center [692, 393] width 217 height 55
click at [666, 366] on span "A personalized motivational report with celebration of achievements, constructi…" at bounding box center [692, 393] width 217 height 55
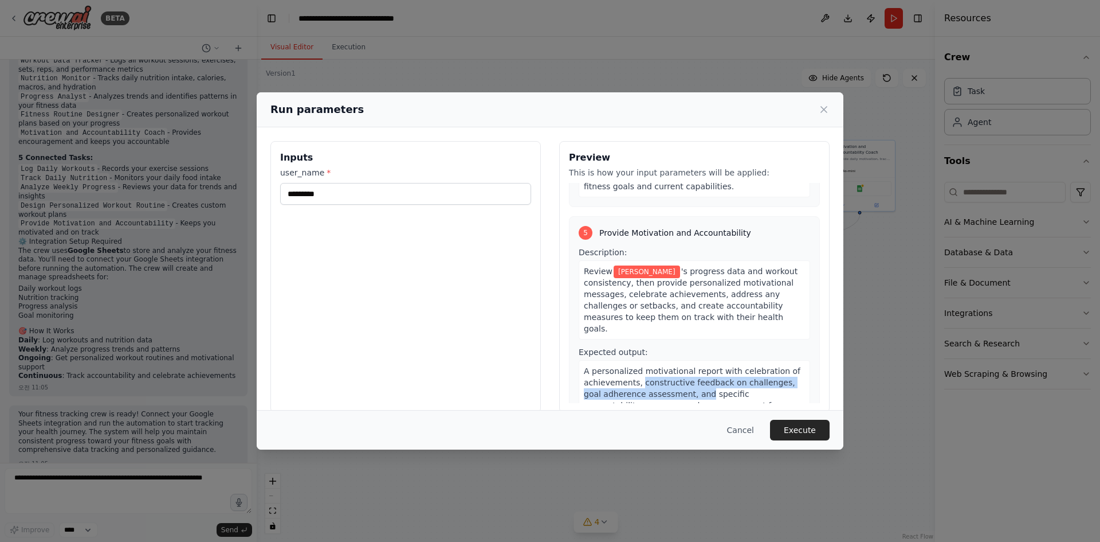
drag, startPoint x: 665, startPoint y: 366, endPoint x: 633, endPoint y: 364, distance: 32.2
click at [633, 366] on span "A personalized motivational report with celebration of achievements, constructi…" at bounding box center [692, 393] width 217 height 55
click at [632, 366] on span "A personalized motivational report with celebration of achievements, constructi…" at bounding box center [692, 393] width 217 height 55
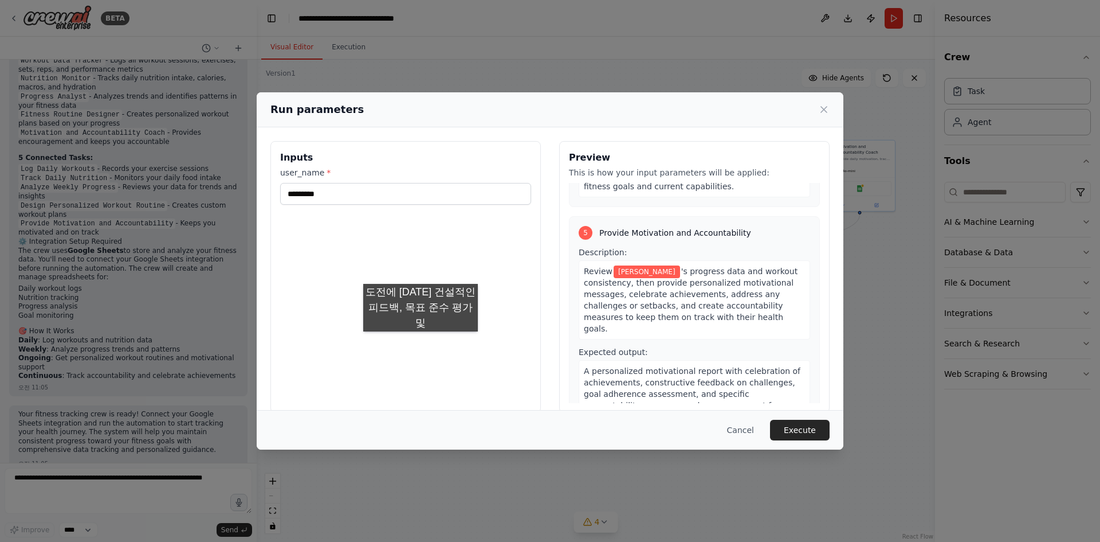
click at [384, 338] on div "Inputs user_name * *********" at bounding box center [405, 277] width 270 height 272
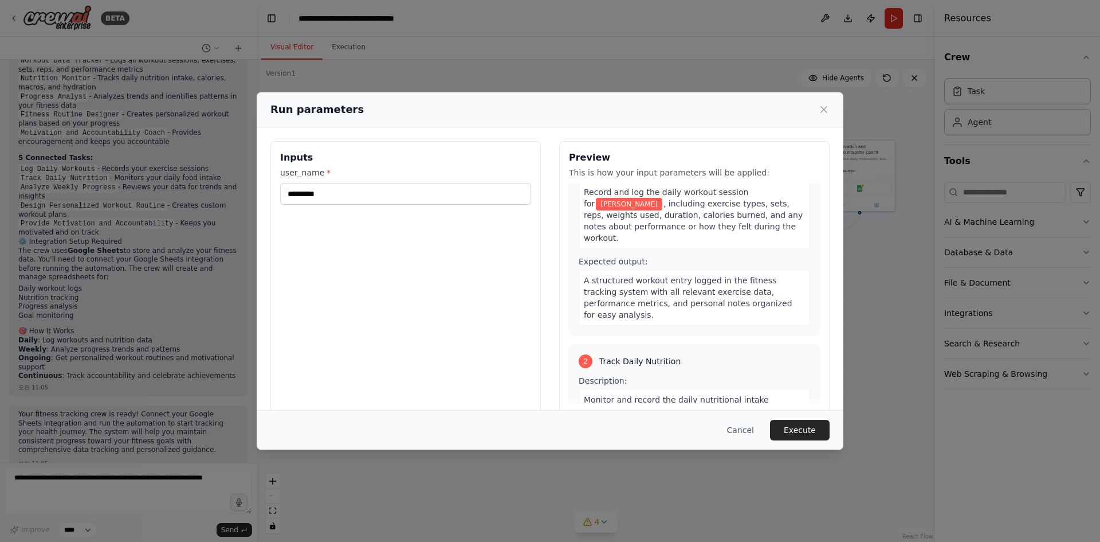
scroll to position [0, 0]
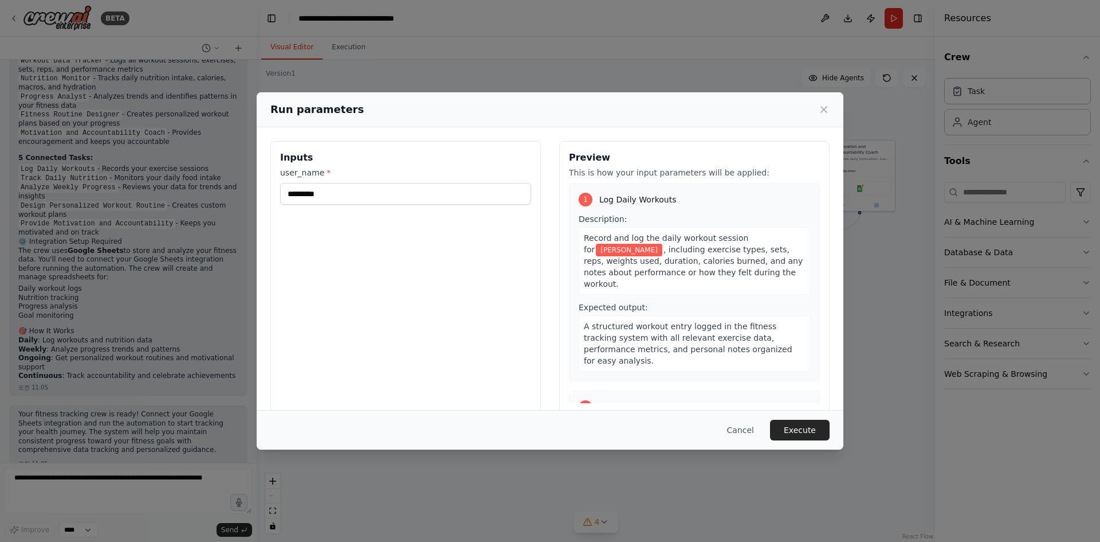
click at [817, 428] on button "Execute" at bounding box center [800, 429] width 60 height 21
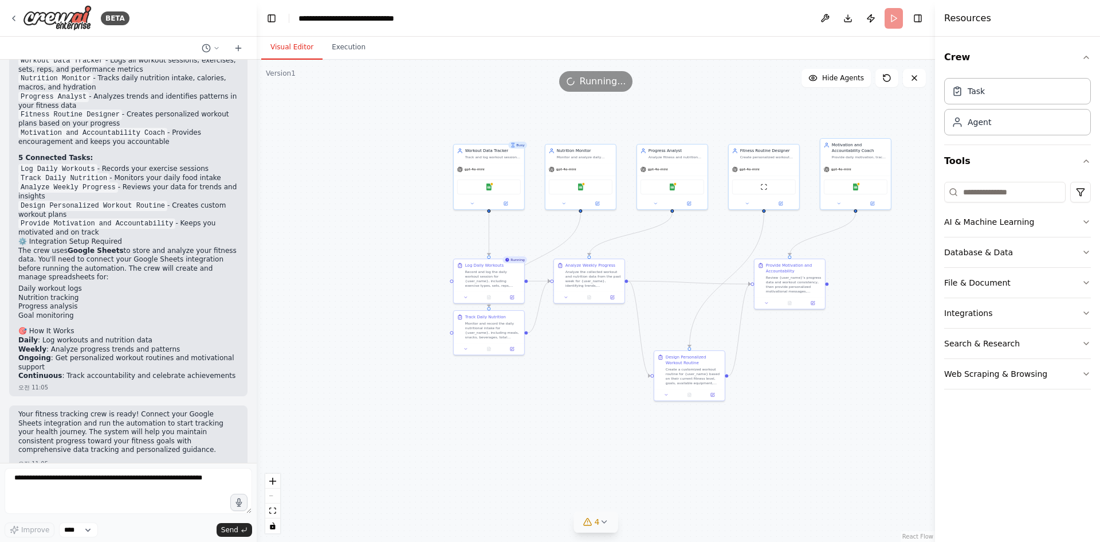
click at [610, 521] on button "4" at bounding box center [596, 521] width 44 height 21
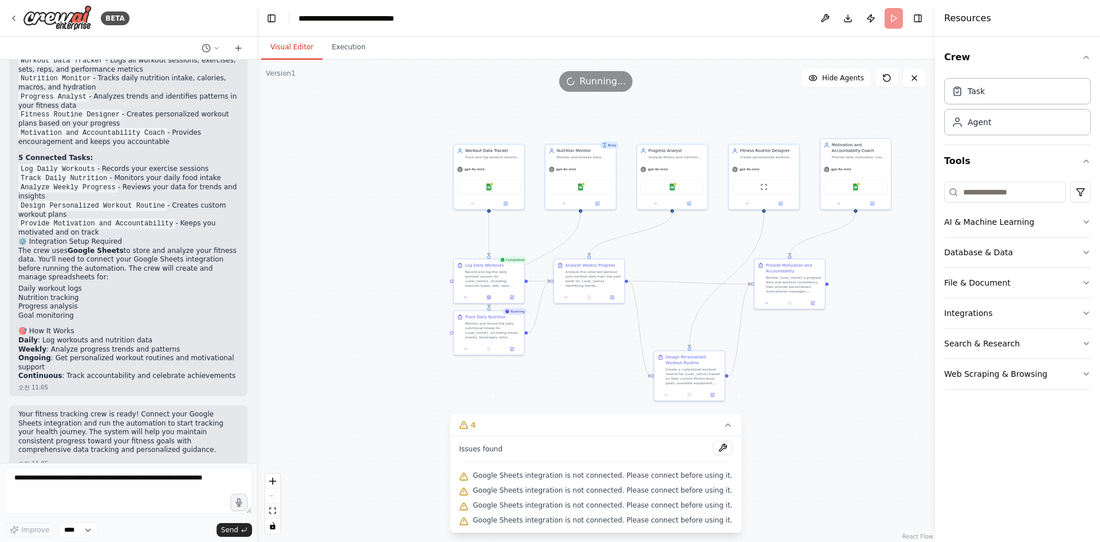
click at [398, 476] on div ".deletable-edge-delete-btn { width: 20px; height: 20px; border: 0px solid #ffff…" at bounding box center [596, 301] width 678 height 482
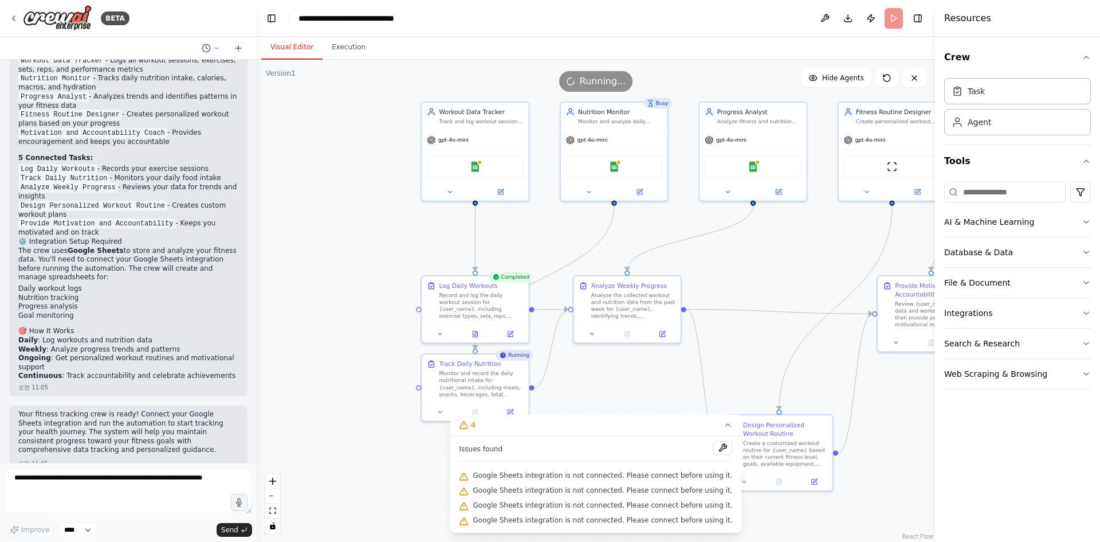
drag, startPoint x: 587, startPoint y: 396, endPoint x: 547, endPoint y: 360, distance: 53.6
click at [547, 360] on div ".deletable-edge-delete-btn { width: 20px; height: 20px; border: 0px solid #ffff…" at bounding box center [596, 301] width 678 height 482
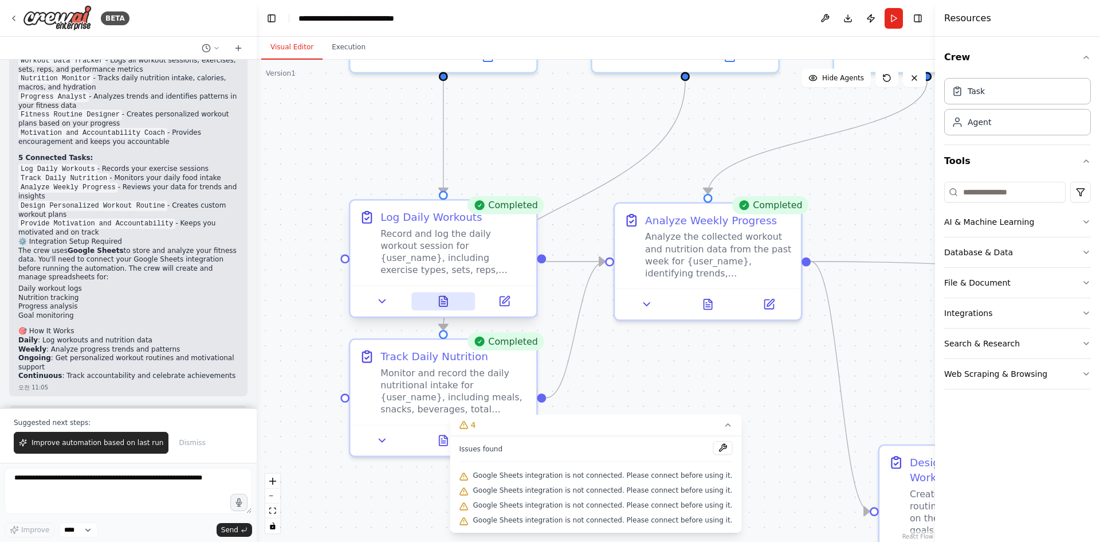
scroll to position [1013, 0]
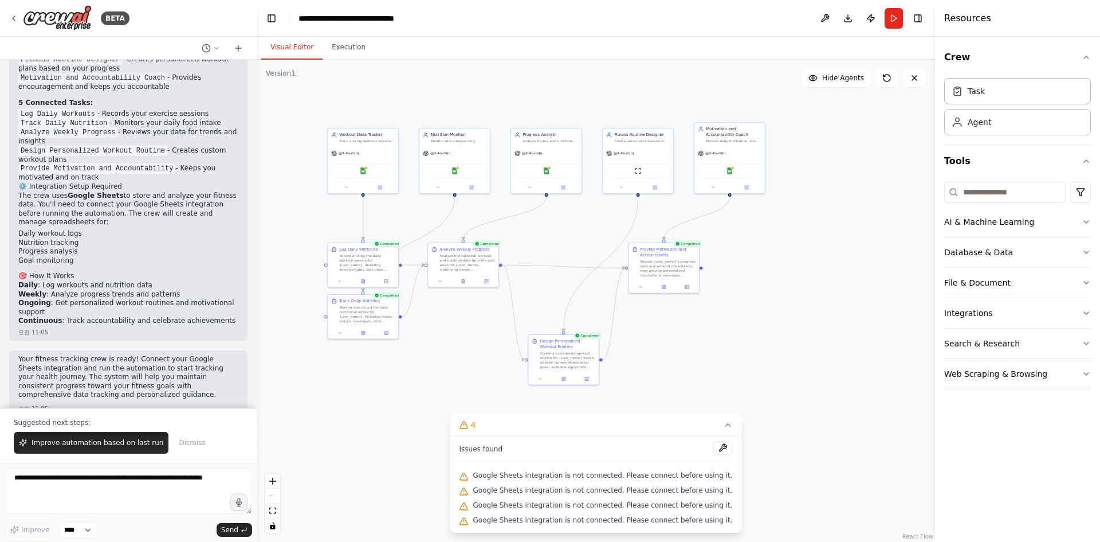
drag, startPoint x: 814, startPoint y: 413, endPoint x: 637, endPoint y: 370, distance: 182.8
click at [637, 374] on div ".deletable-edge-delete-btn { width: 20px; height: 20px; border: 0px solid #ffff…" at bounding box center [596, 301] width 678 height 482
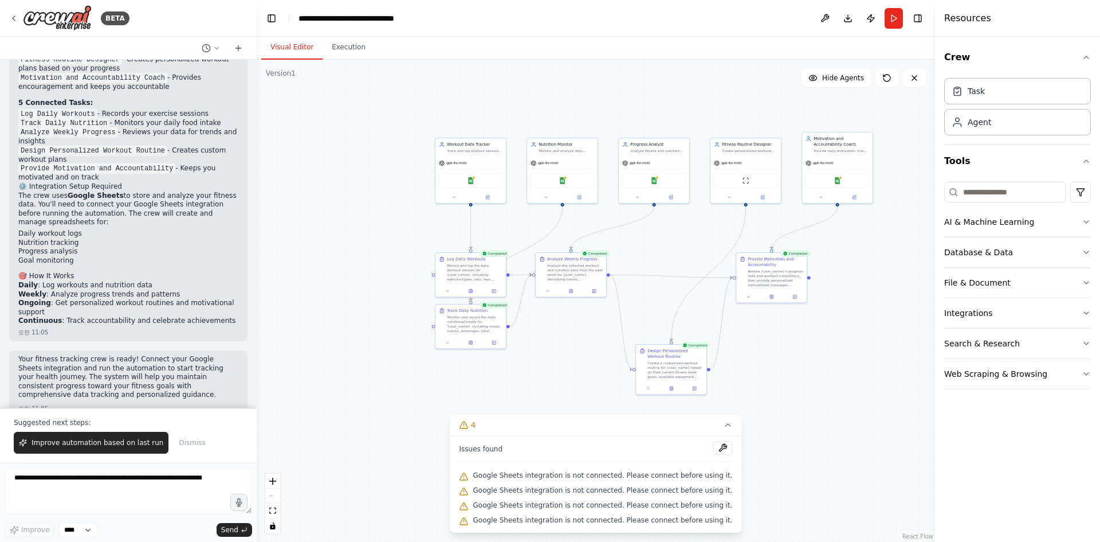
drag, startPoint x: 543, startPoint y: 284, endPoint x: 692, endPoint y: 299, distance: 149.7
click at [692, 299] on div ".deletable-edge-delete-btn { width: 20px; height: 20px; border: 0px solid #ffff…" at bounding box center [596, 301] width 678 height 482
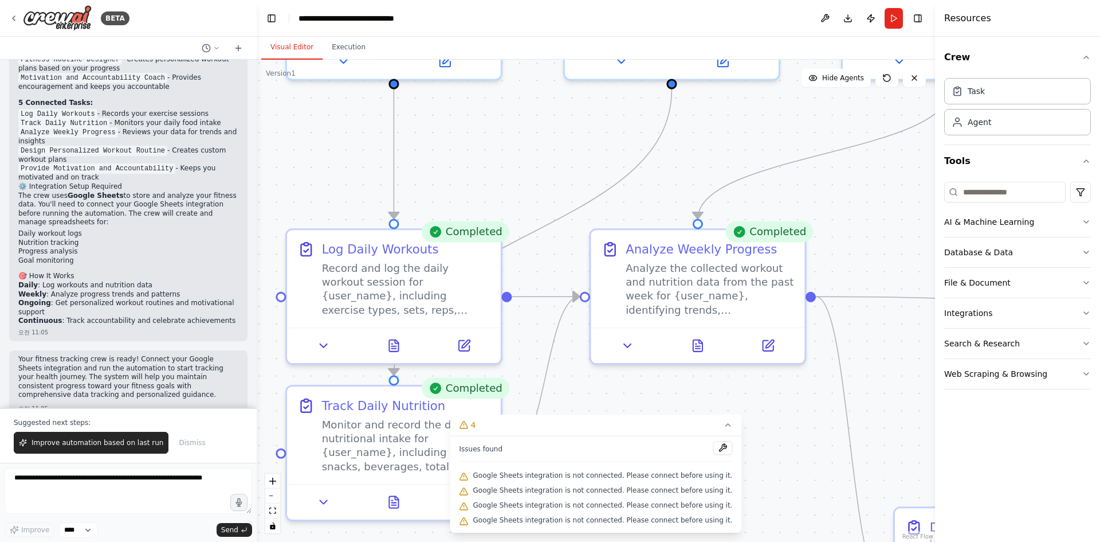
drag, startPoint x: 481, startPoint y: 291, endPoint x: 480, endPoint y: 112, distance: 178.8
click at [480, 121] on div ".deletable-edge-delete-btn { width: 20px; height: 20px; border: 0px solid #ffff…" at bounding box center [596, 301] width 678 height 482
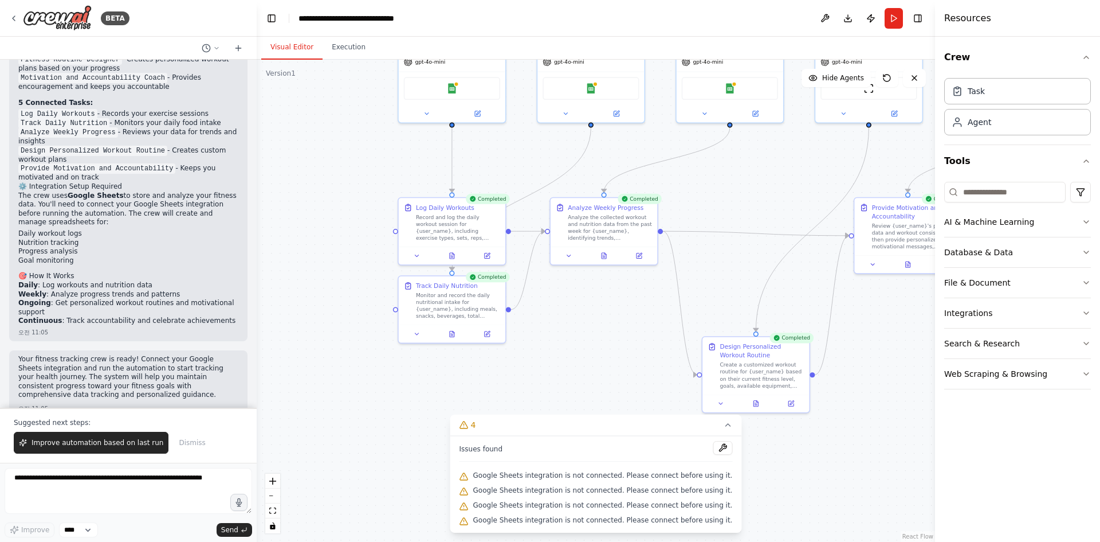
drag, startPoint x: 590, startPoint y: 375, endPoint x: 574, endPoint y: 299, distance: 77.8
click at [574, 299] on div ".deletable-edge-delete-btn { width: 20px; height: 20px; border: 0px solid #ffff…" at bounding box center [596, 301] width 678 height 482
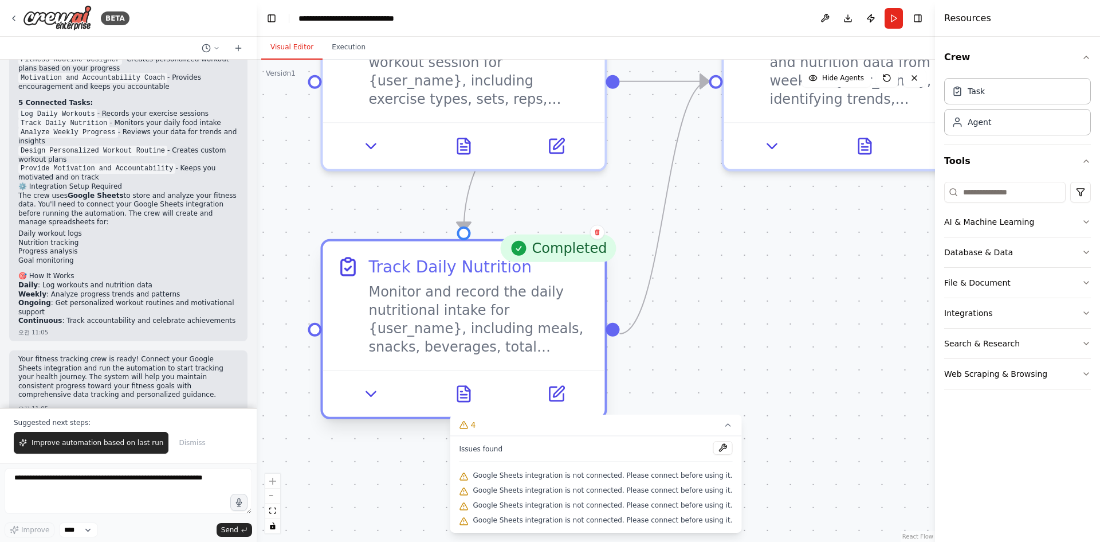
drag, startPoint x: 465, startPoint y: 267, endPoint x: 465, endPoint y: 335, distance: 67.6
click at [465, 335] on div "Monitor and record the daily nutritional intake for {user_name}, including meal…" at bounding box center [479, 318] width 222 height 73
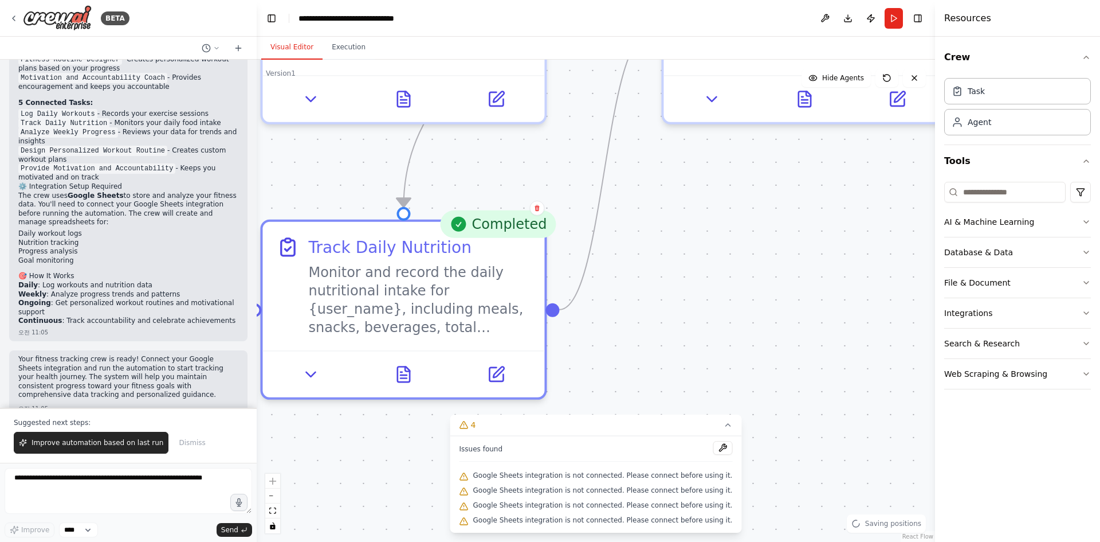
drag, startPoint x: 792, startPoint y: 320, endPoint x: 721, endPoint y: 259, distance: 93.5
click at [721, 259] on div ".deletable-edge-delete-btn { width: 20px; height: 20px; border: 0px solid #ffff…" at bounding box center [596, 301] width 678 height 482
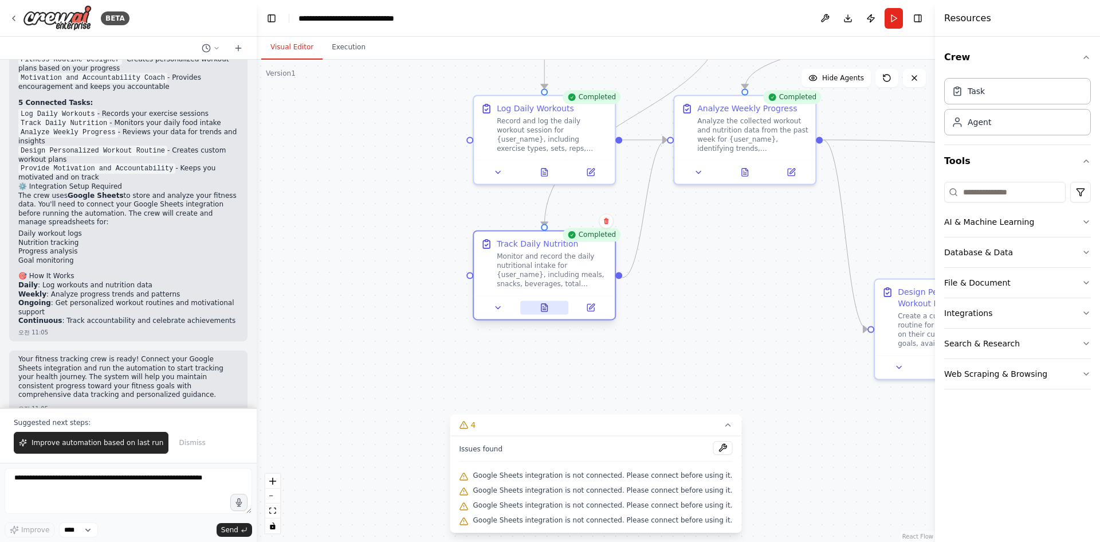
click at [539, 308] on button at bounding box center [544, 307] width 49 height 14
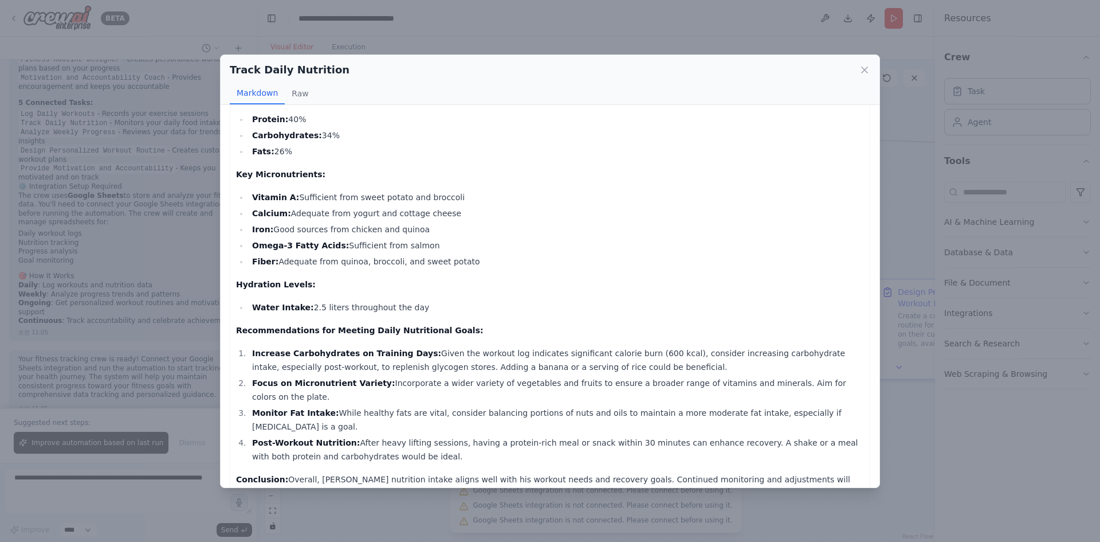
scroll to position [1480, 0]
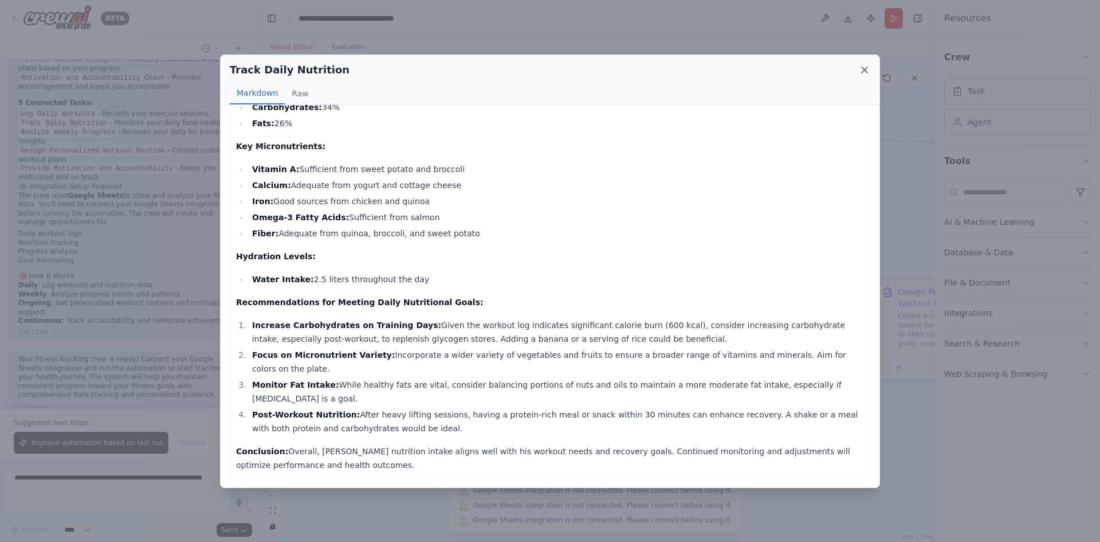
click at [866, 69] on icon at bounding box center [865, 70] width 6 height 6
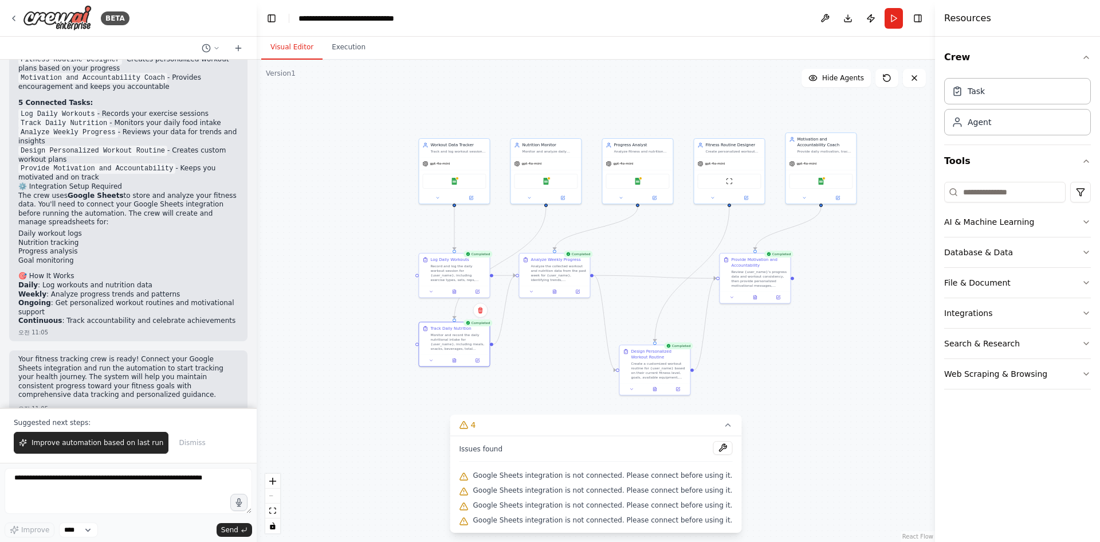
drag, startPoint x: 867, startPoint y: 251, endPoint x: 719, endPoint y: 346, distance: 175.5
click at [719, 346] on div ".deletable-edge-delete-btn { width: 20px; height: 20px; border: 0px solid #ffff…" at bounding box center [596, 301] width 678 height 482
click at [219, 425] on p "Suggested next steps:" at bounding box center [128, 422] width 229 height 9
click at [1053, 374] on button "Web Scraping & Browsing" at bounding box center [1017, 374] width 147 height 30
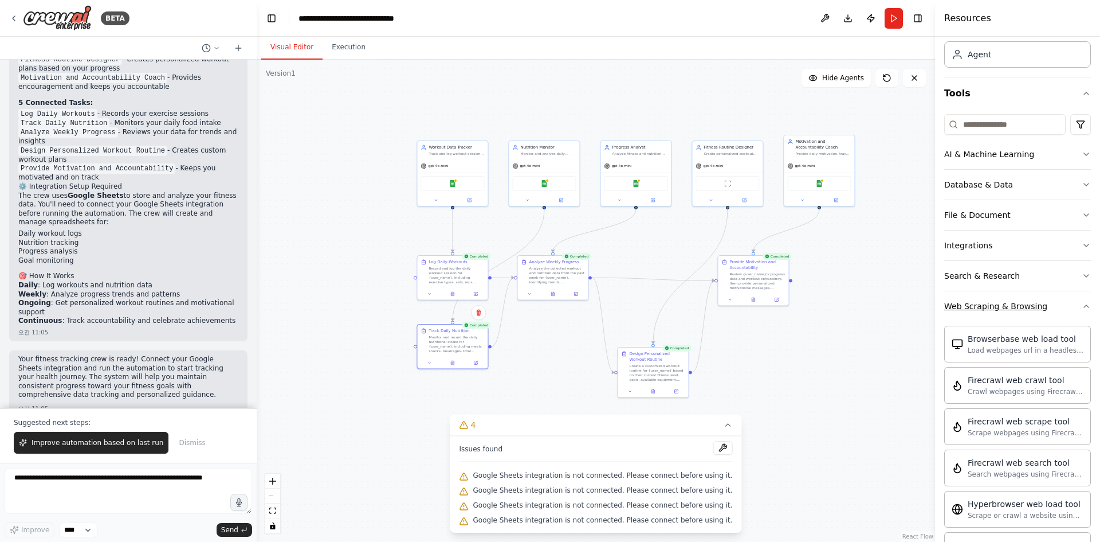
scroll to position [229, 0]
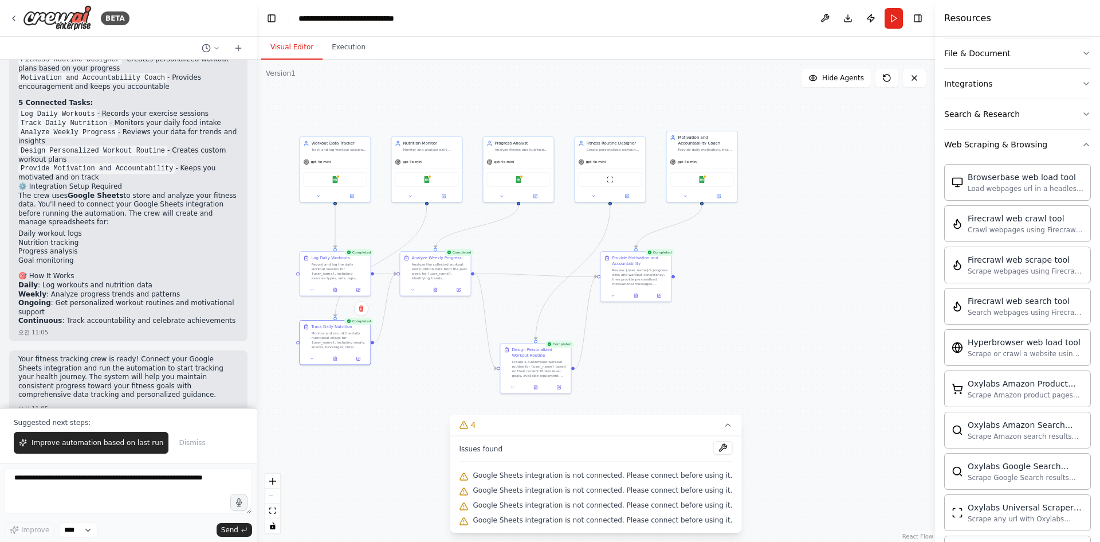
drag, startPoint x: 816, startPoint y: 355, endPoint x: 660, endPoint y: 339, distance: 156.7
click at [660, 339] on div ".deletable-edge-delete-btn { width: 20px; height: 20px; border: 0px solid #ffff…" at bounding box center [596, 301] width 678 height 482
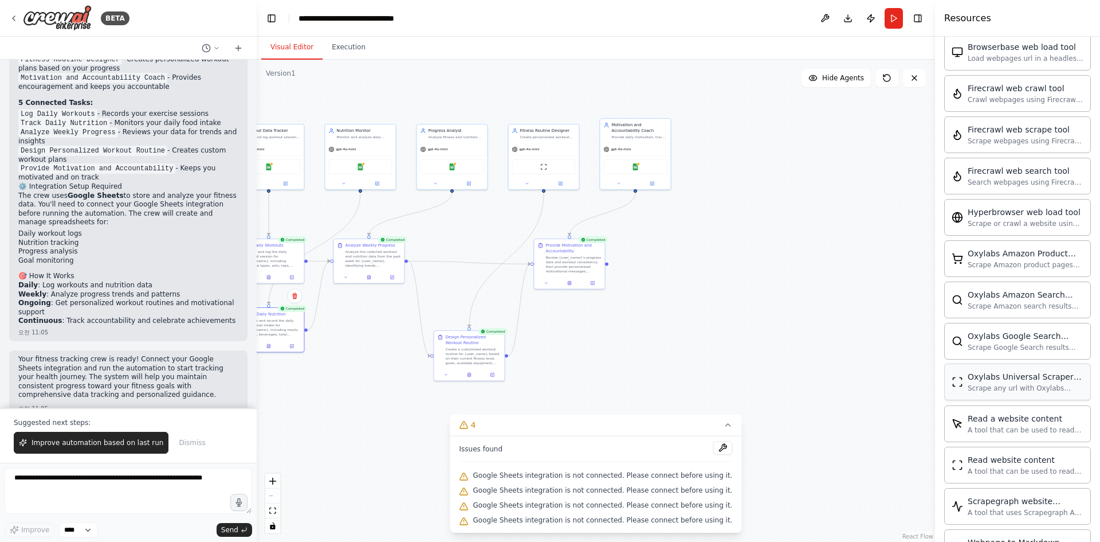
scroll to position [401, 0]
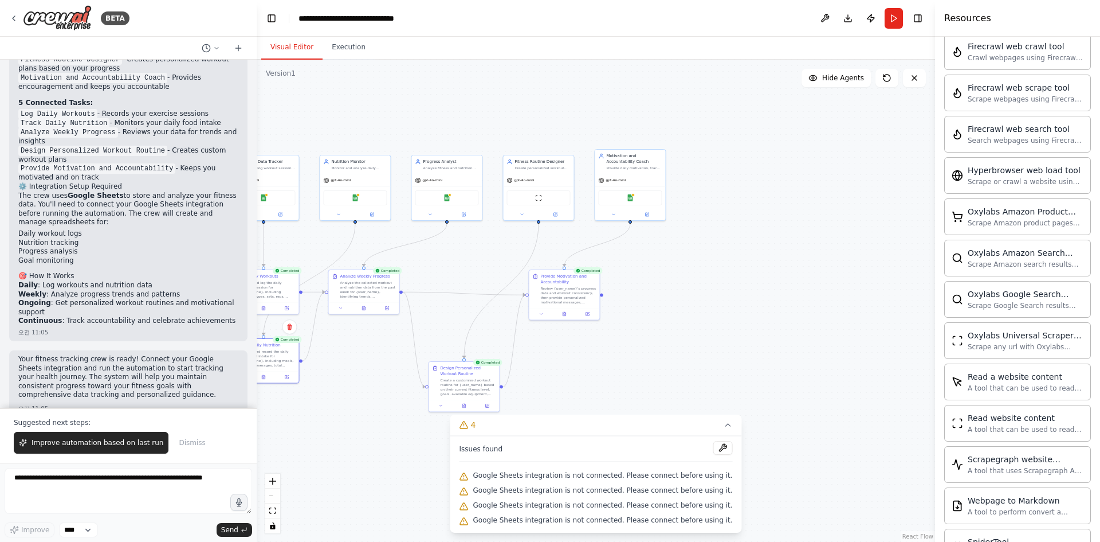
drag, startPoint x: 722, startPoint y: 190, endPoint x: 715, endPoint y: 284, distance: 93.7
click at [713, 282] on div ".deletable-edge-delete-btn { width: 20px; height: 20px; border: 0px solid #ffff…" at bounding box center [596, 301] width 678 height 482
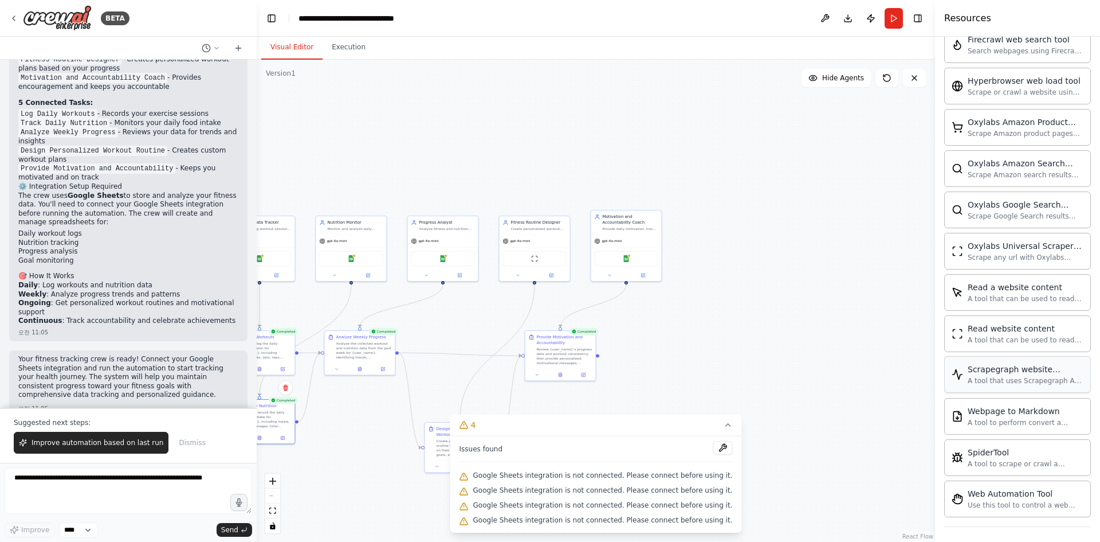
scroll to position [494, 0]
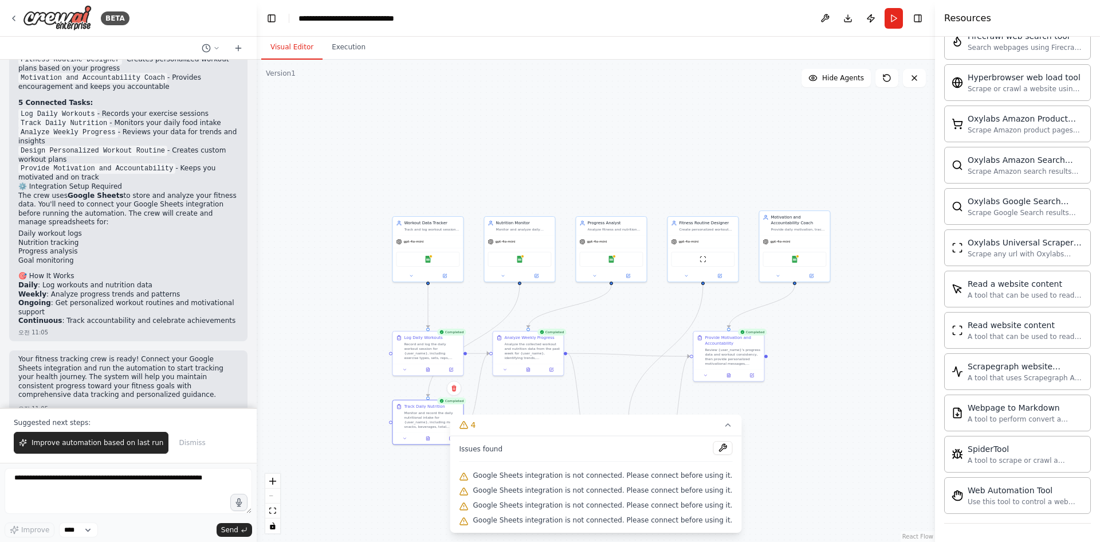
drag, startPoint x: 745, startPoint y: 313, endPoint x: 911, endPoint y: 313, distance: 165.6
click at [911, 313] on div ".deletable-edge-delete-btn { width: 20px; height: 20px; border: 0px solid #ffff…" at bounding box center [596, 301] width 678 height 482
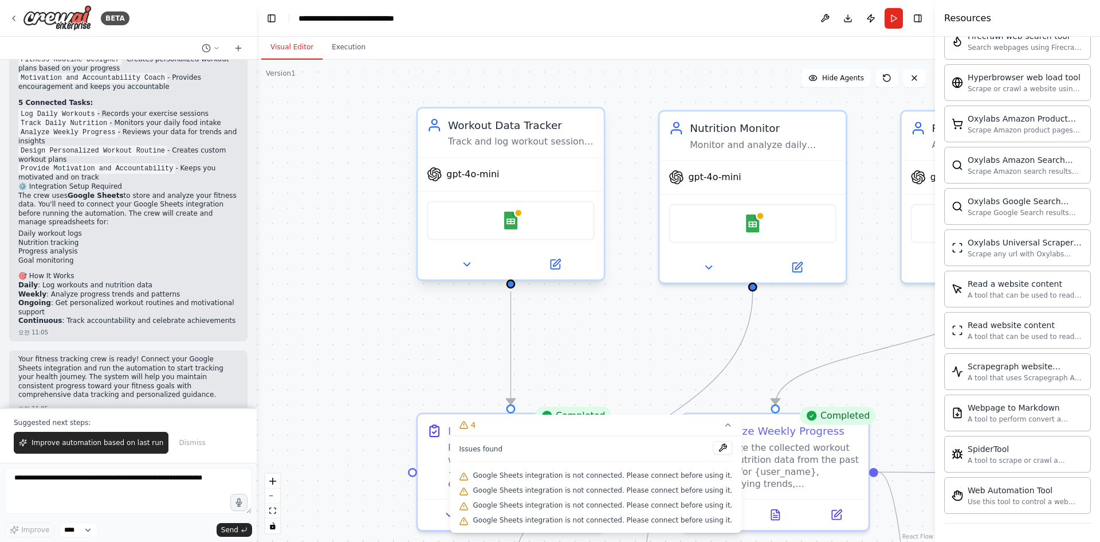
click at [527, 140] on div "Track and log workout sessions including exercises, sets, reps, weights, durati…" at bounding box center [521, 142] width 147 height 12
click at [529, 140] on div "Track and log workout sessions including exercises, sets, reps, weights, durati…" at bounding box center [521, 142] width 147 height 12
click at [511, 186] on div "gpt-4o-mini" at bounding box center [511, 174] width 186 height 33
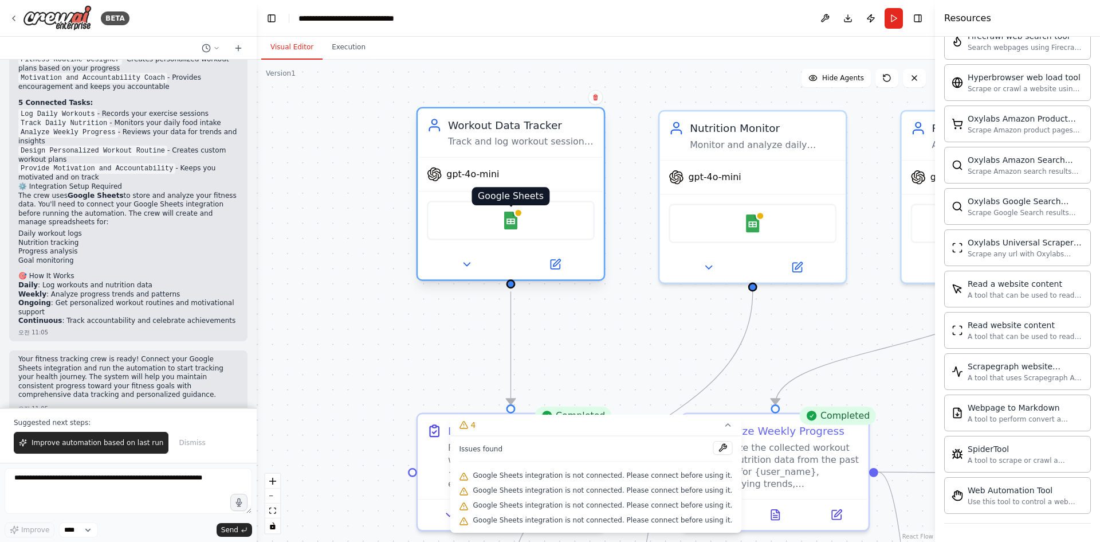
click at [509, 229] on img at bounding box center [511, 220] width 18 height 18
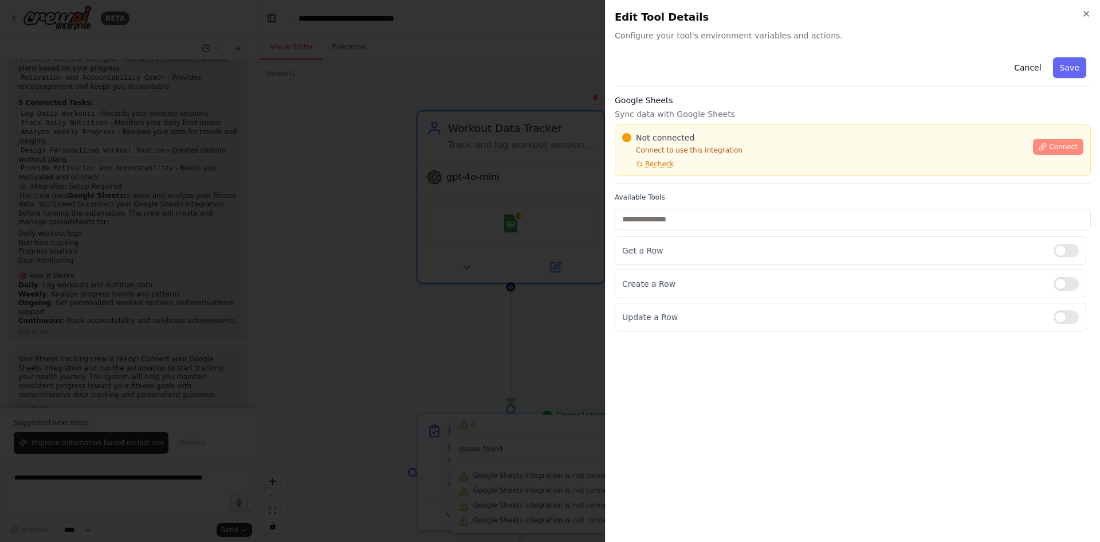
click at [1068, 148] on span "Connect" at bounding box center [1063, 146] width 29 height 9
click at [670, 181] on div "Google Sheets Sync data with Google Sheets Not connected Connect to use this in…" at bounding box center [853, 139] width 476 height 89
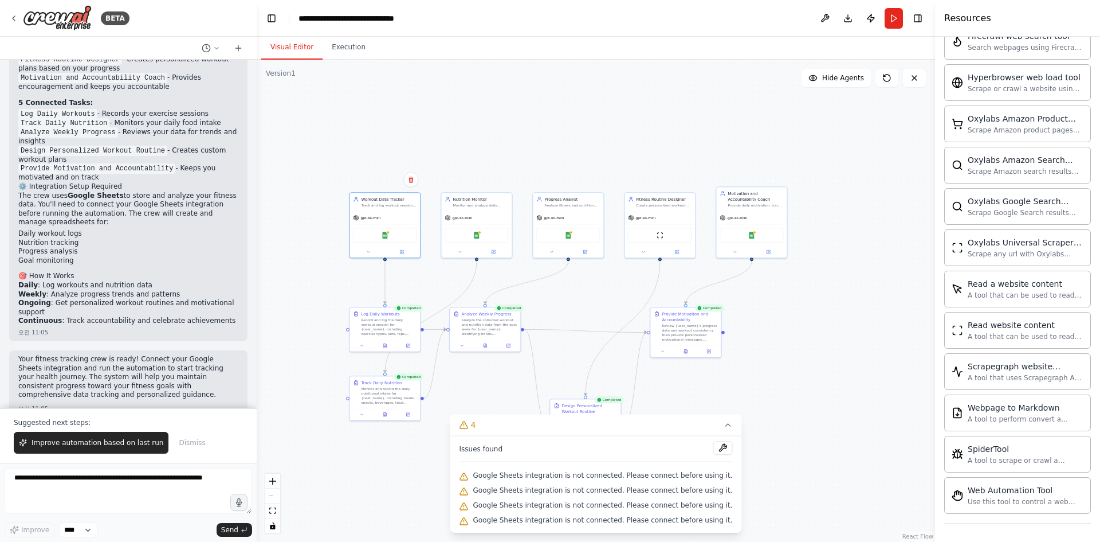
drag, startPoint x: 803, startPoint y: 305, endPoint x: 555, endPoint y: 281, distance: 249.3
click at [556, 282] on div ".deletable-edge-delete-btn { width: 20px; height: 20px; border: 0px solid #ffff…" at bounding box center [596, 301] width 678 height 482
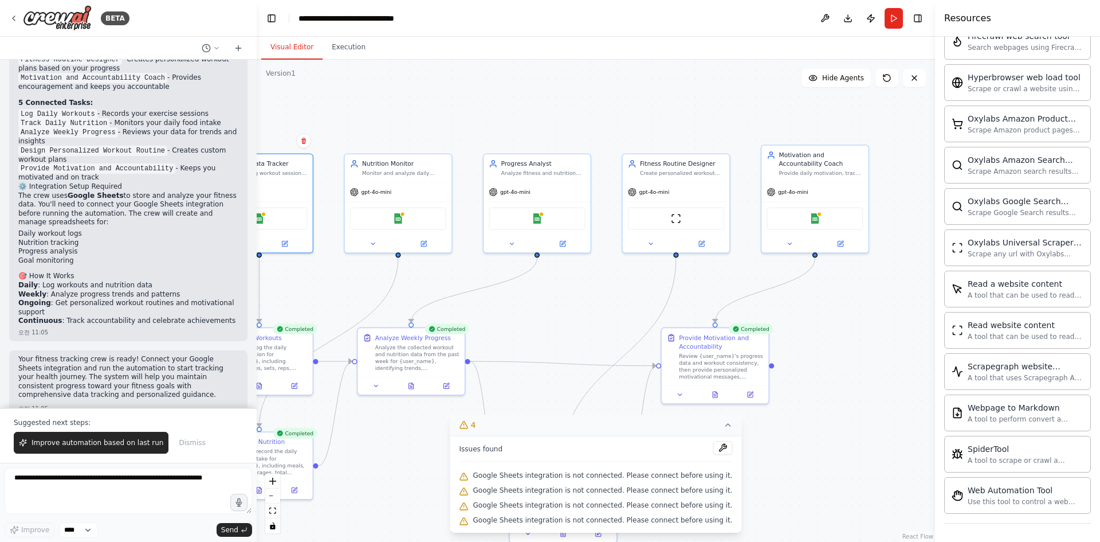
click at [725, 426] on icon at bounding box center [727, 424] width 5 height 2
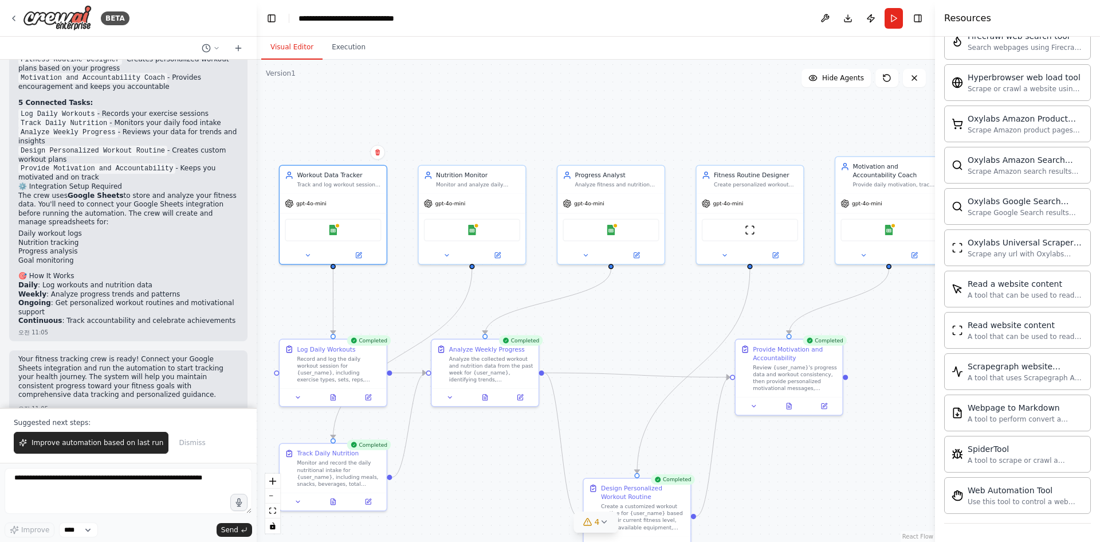
drag, startPoint x: 607, startPoint y: 382, endPoint x: 681, endPoint y: 393, distance: 74.8
click at [681, 393] on div ".deletable-edge-delete-btn { width: 20px; height: 20px; border: 0px solid #ffff…" at bounding box center [596, 301] width 678 height 482
click at [10, 18] on icon at bounding box center [13, 18] width 9 height 9
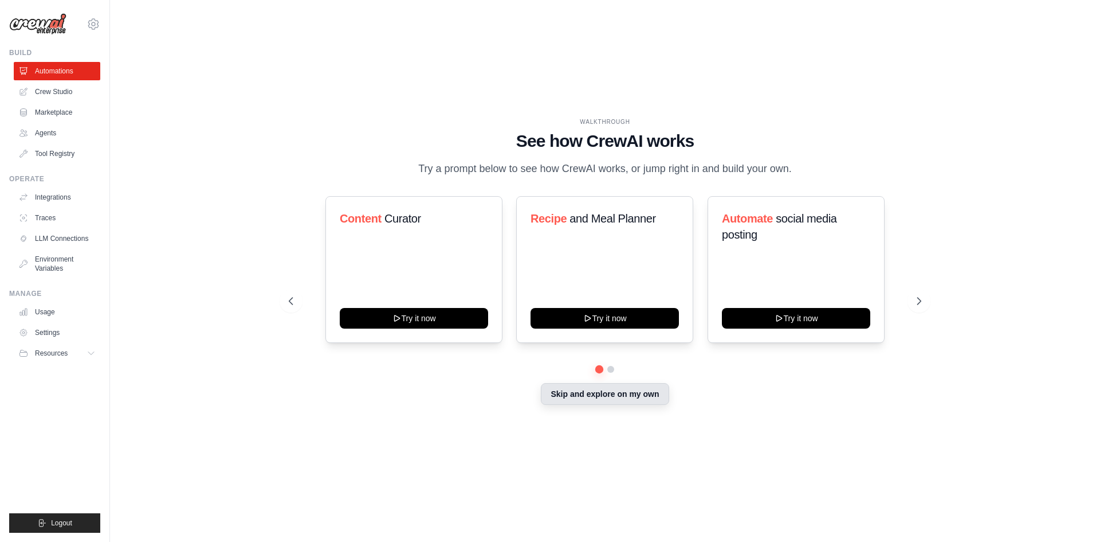
click at [587, 405] on button "Skip and explore on my own" at bounding box center [605, 394] width 128 height 22
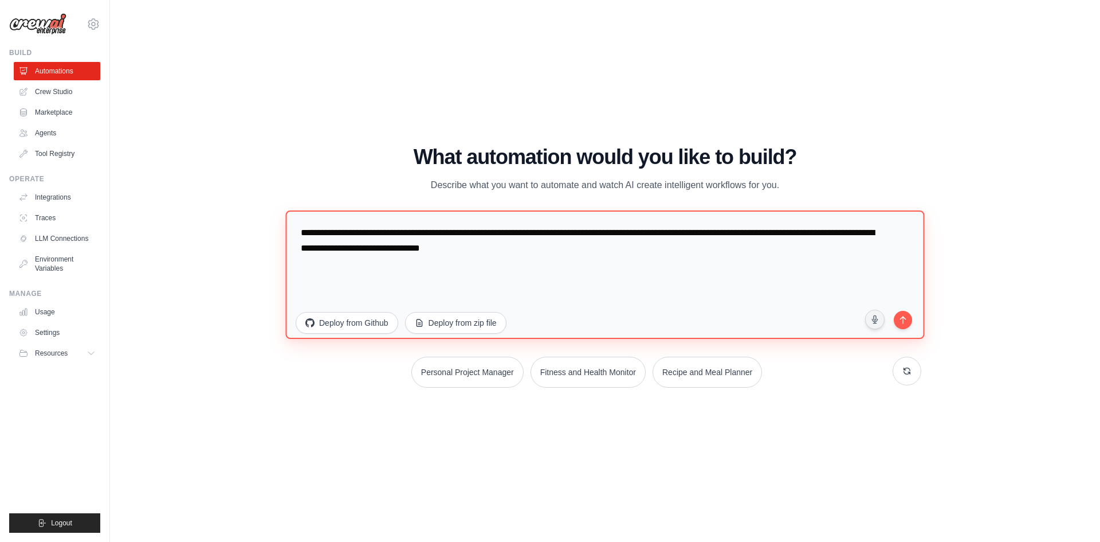
click at [460, 272] on textarea "**********" at bounding box center [604, 274] width 639 height 128
click at [638, 275] on textarea "**********" at bounding box center [604, 274] width 639 height 128
click at [580, 275] on textarea "**********" at bounding box center [604, 274] width 639 height 128
click at [663, 263] on textarea "**********" at bounding box center [604, 274] width 639 height 128
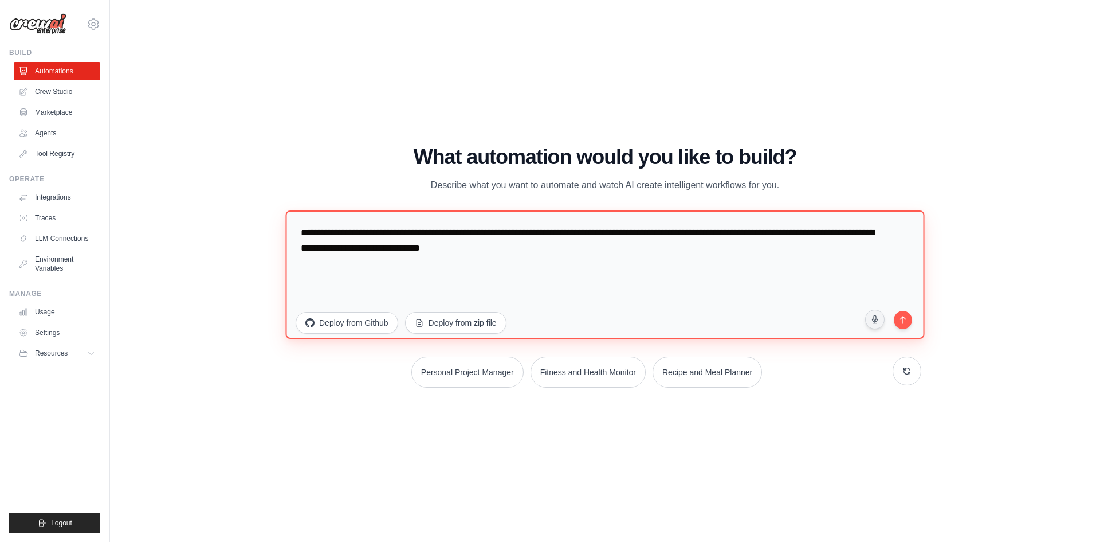
drag, startPoint x: 658, startPoint y: 262, endPoint x: 255, endPoint y: 225, distance: 404.5
click at [255, 225] on div "WALKTHROUGH See how CrewAI works Try a prompt below to see how CrewAI works, or…" at bounding box center [605, 270] width 954 height 519
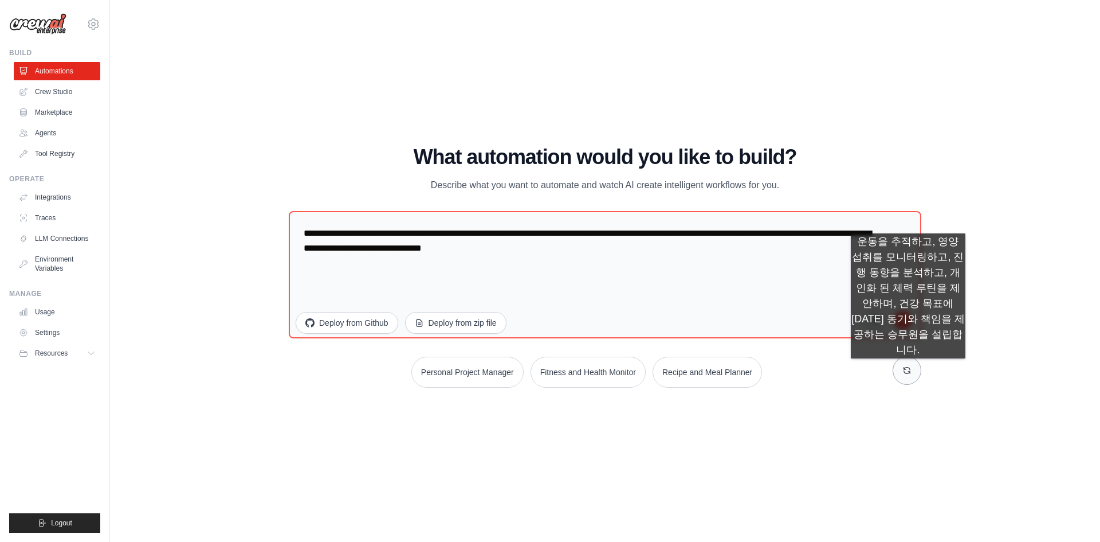
click at [908, 370] on icon at bounding box center [907, 370] width 9 height 9
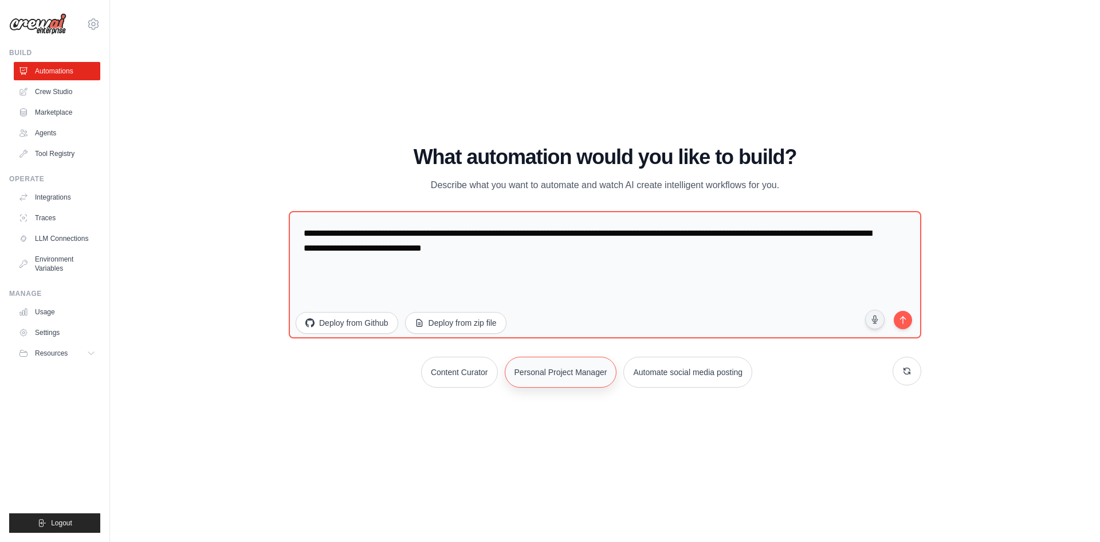
click at [571, 372] on button "Personal Project Manager" at bounding box center [561, 371] width 112 height 31
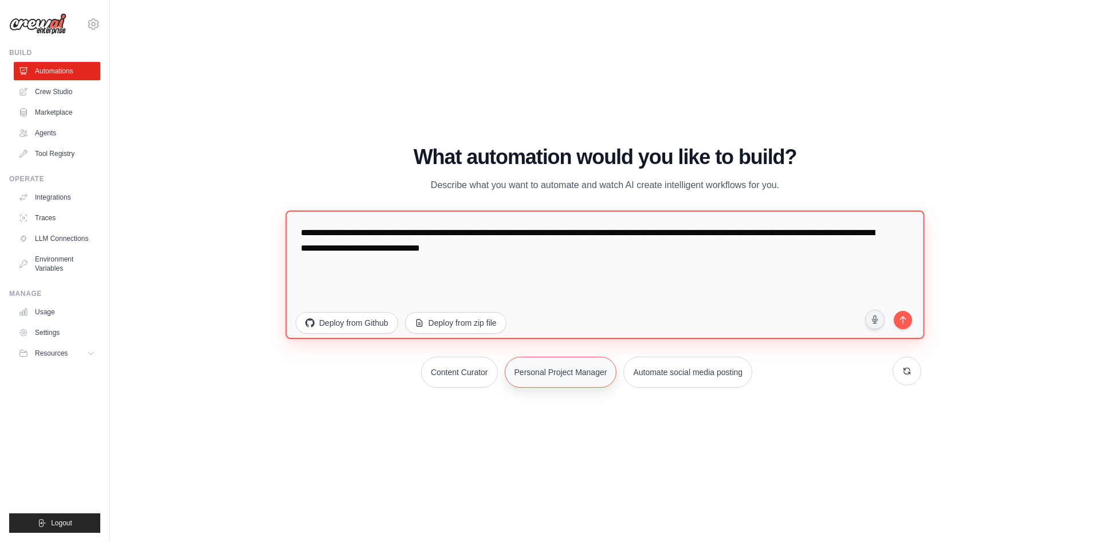
type textarea "**********"
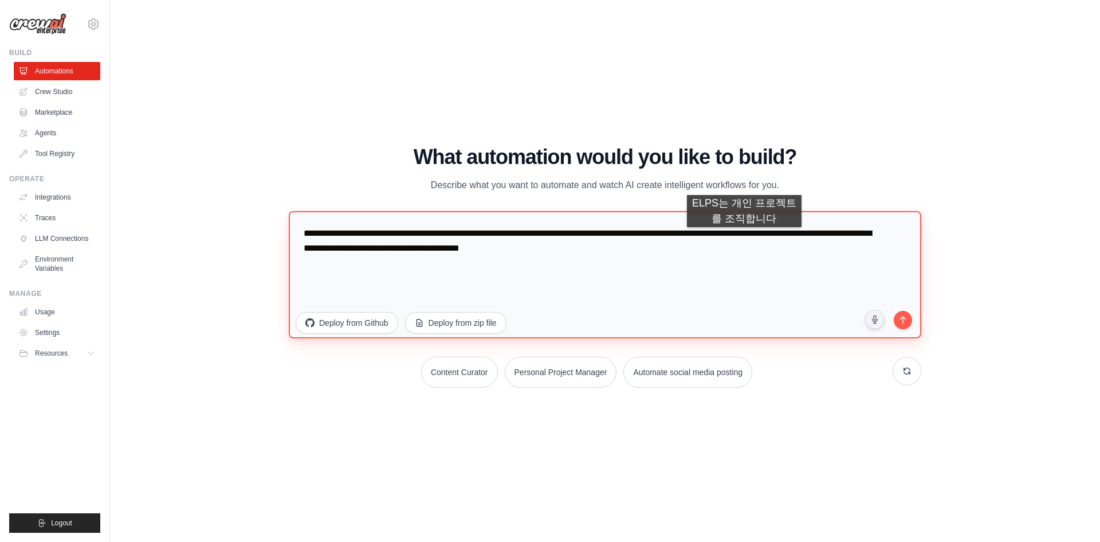
drag, startPoint x: 389, startPoint y: 233, endPoint x: 744, endPoint y: 238, distance: 355.9
click at [744, 238] on textarea "**********" at bounding box center [605, 274] width 633 height 127
click at [747, 241] on textarea "**********" at bounding box center [605, 274] width 633 height 127
click at [757, 265] on textarea "**********" at bounding box center [605, 274] width 633 height 127
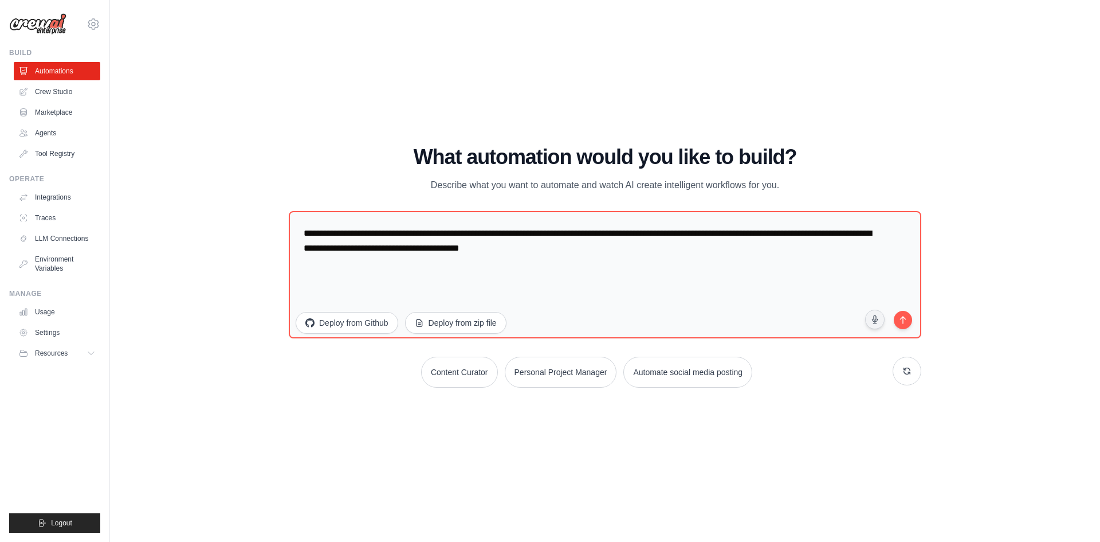
click at [356, 151] on h1 "What automation would you like to build?" at bounding box center [605, 157] width 633 height 23
click at [89, 20] on icon at bounding box center [94, 24] width 14 height 14
click at [103, 81] on link "Settings" at bounding box center [93, 77] width 101 height 21
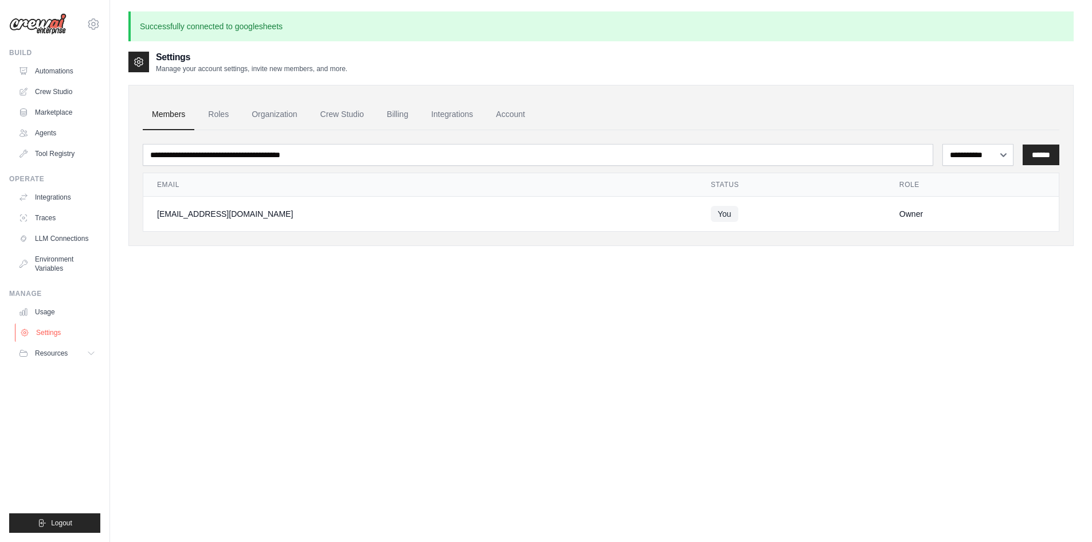
click at [62, 332] on link "Settings" at bounding box center [58, 332] width 87 height 18
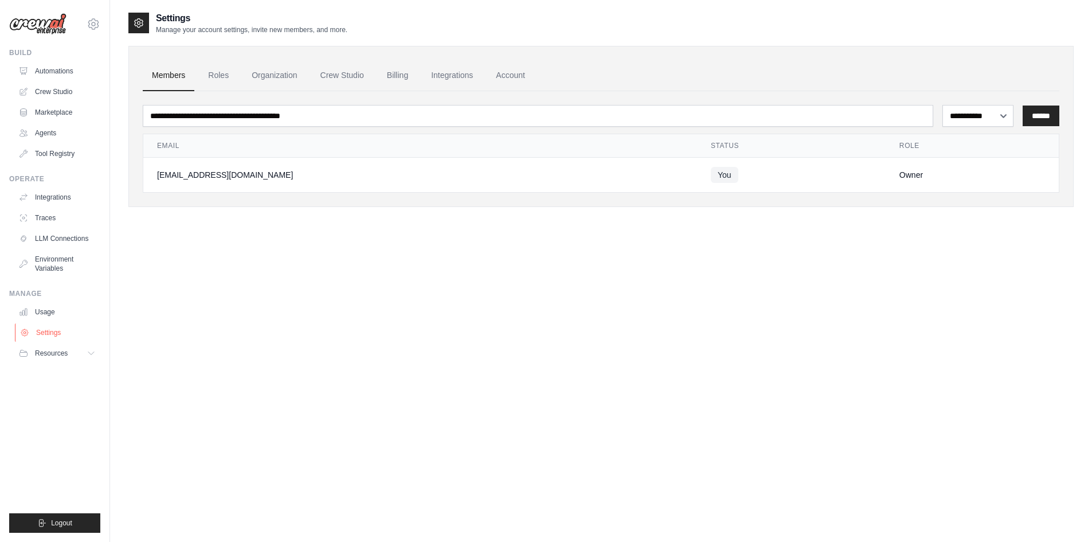
click at [52, 331] on link "Settings" at bounding box center [58, 332] width 87 height 18
click at [221, 77] on link "Roles" at bounding box center [218, 75] width 39 height 31
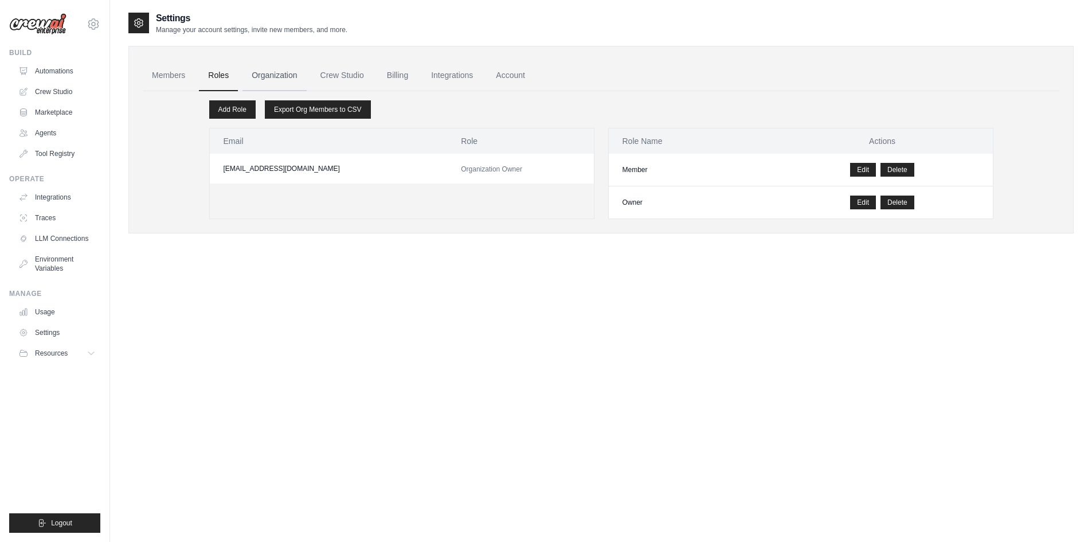
click at [302, 72] on link "Organization" at bounding box center [274, 75] width 64 height 31
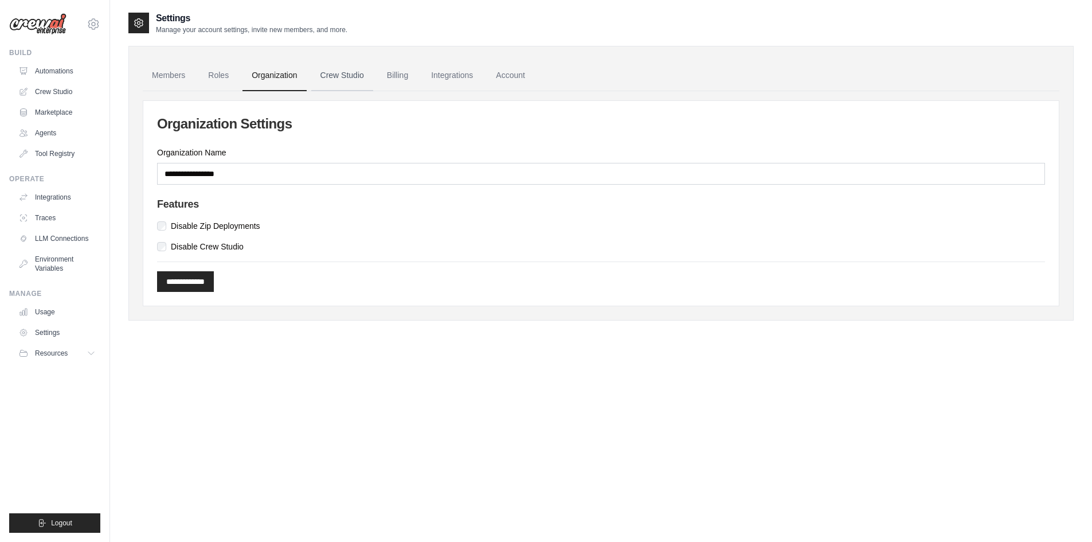
click at [334, 72] on link "Crew Studio" at bounding box center [342, 75] width 62 height 31
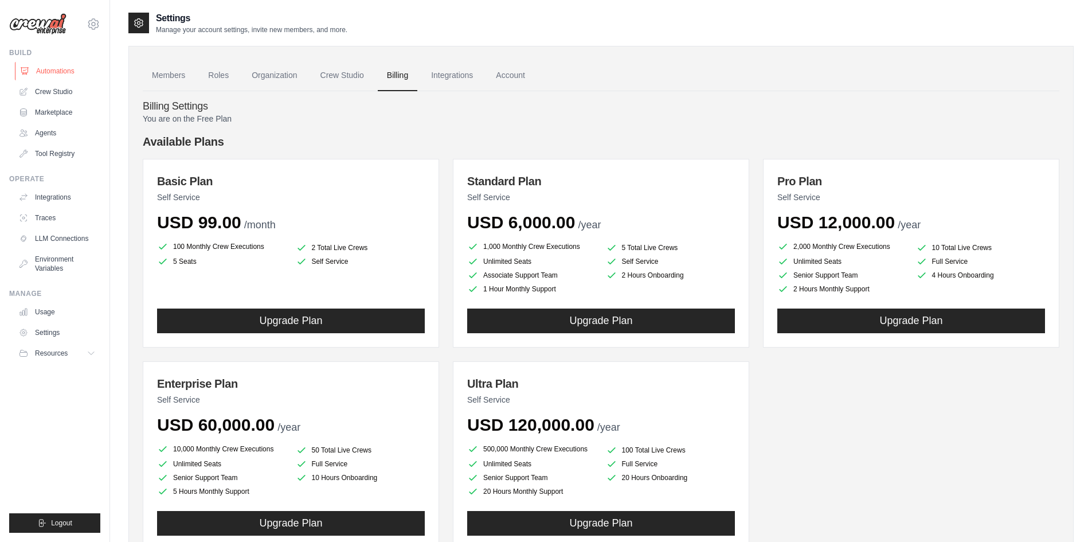
click at [67, 68] on link "Automations" at bounding box center [58, 71] width 87 height 18
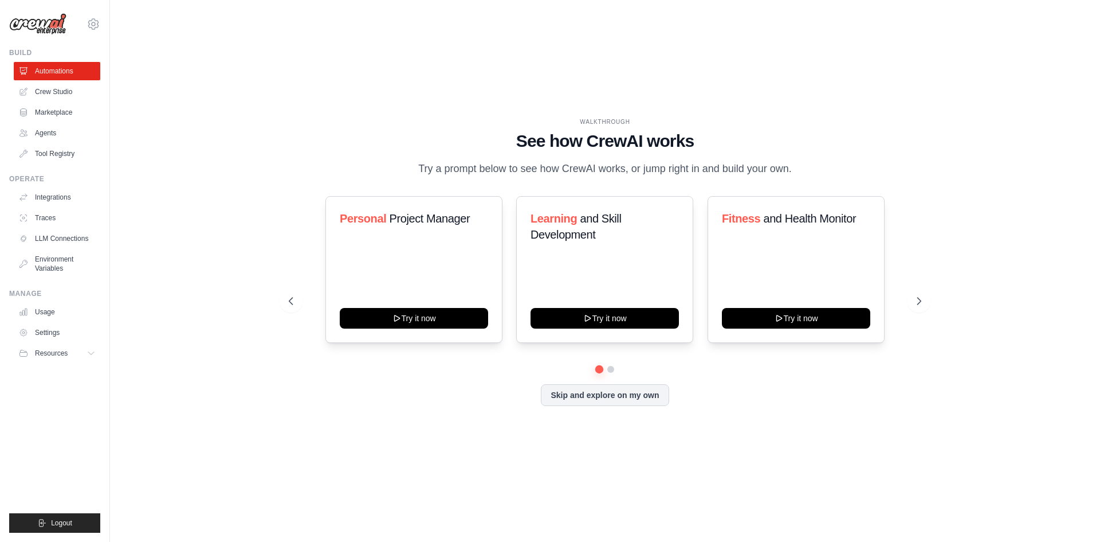
click at [586, 49] on div "WALKTHROUGH See how [PERSON_NAME] works Try a prompt below to see how [PERSON_N…" at bounding box center [605, 270] width 954 height 519
